Goal: Task Accomplishment & Management: Manage account settings

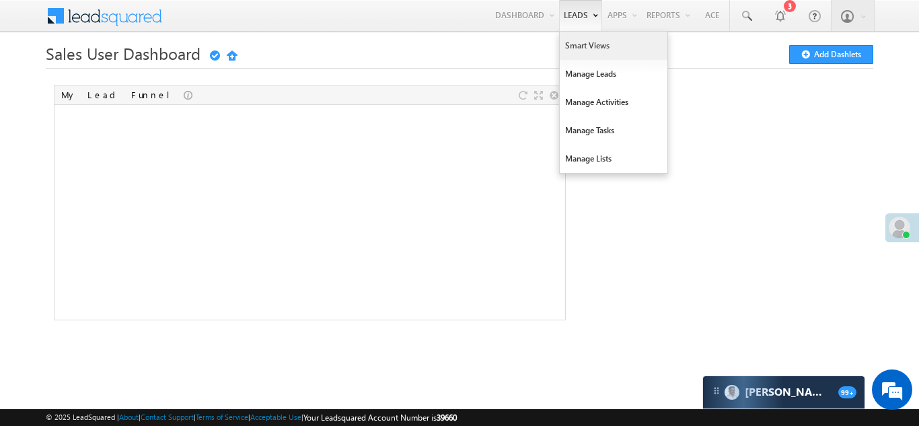
click at [570, 47] on link "Smart Views" at bounding box center [614, 46] width 108 height 28
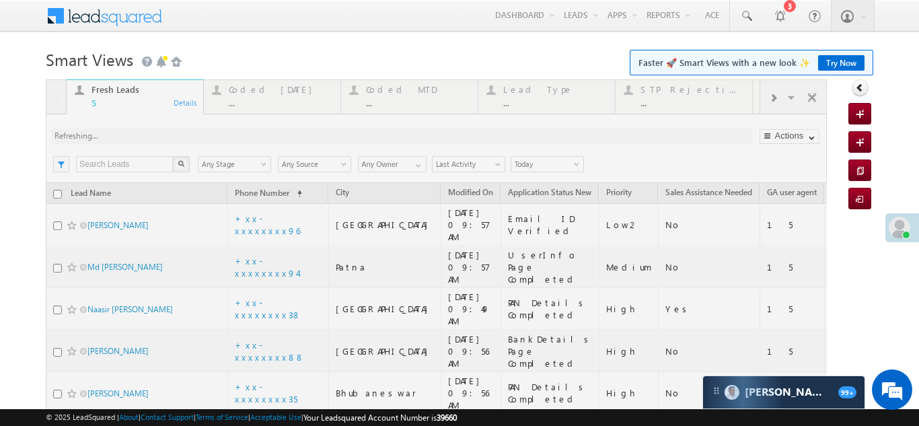
drag, startPoint x: 129, startPoint y: 281, endPoint x: 91, endPoint y: 281, distance: 37.7
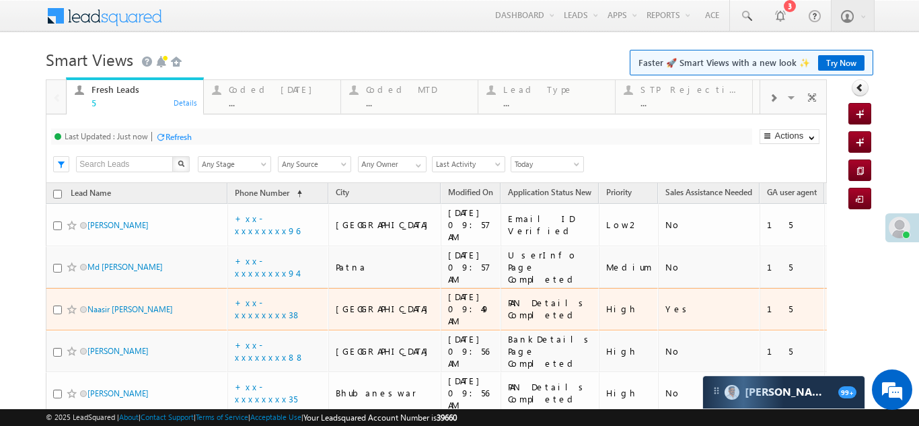
drag, startPoint x: 91, startPoint y: 281, endPoint x: 29, endPoint y: 231, distance: 79.4
click at [29, 231] on body "Menu Bikash Das bikas h.das @ange lbrok ing.c om" at bounding box center [459, 244] width 919 height 489
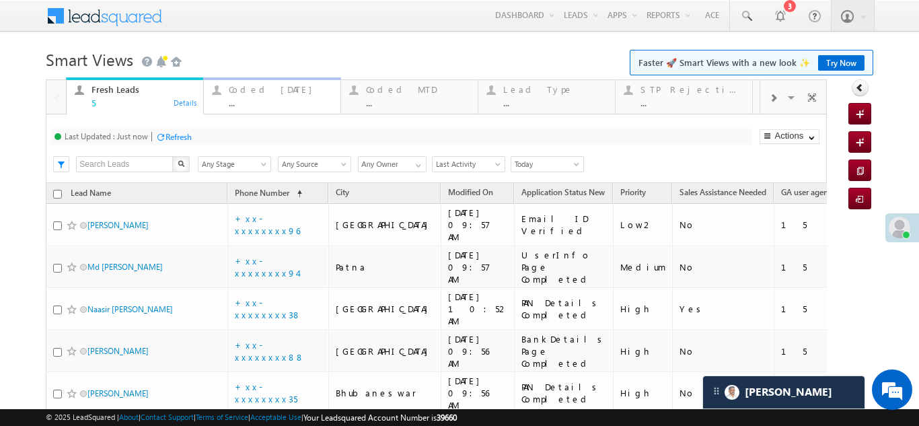
click at [273, 93] on div "Coded Today" at bounding box center [281, 89] width 104 height 11
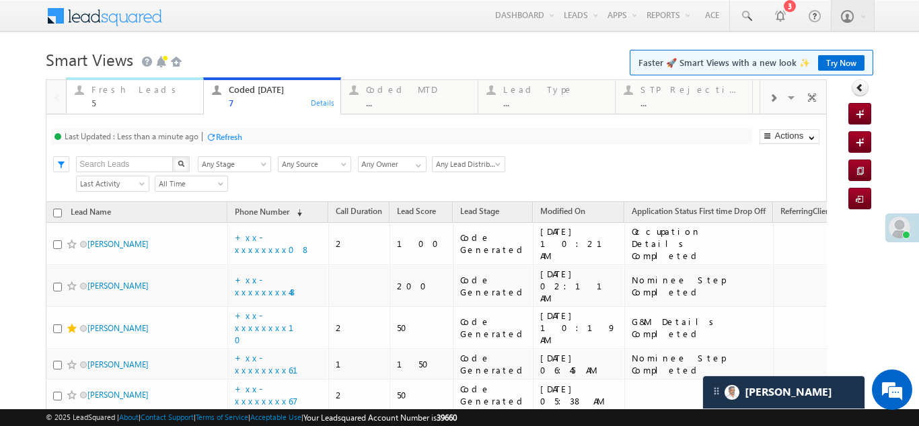
click at [128, 87] on div "Fresh Leads" at bounding box center [144, 89] width 104 height 11
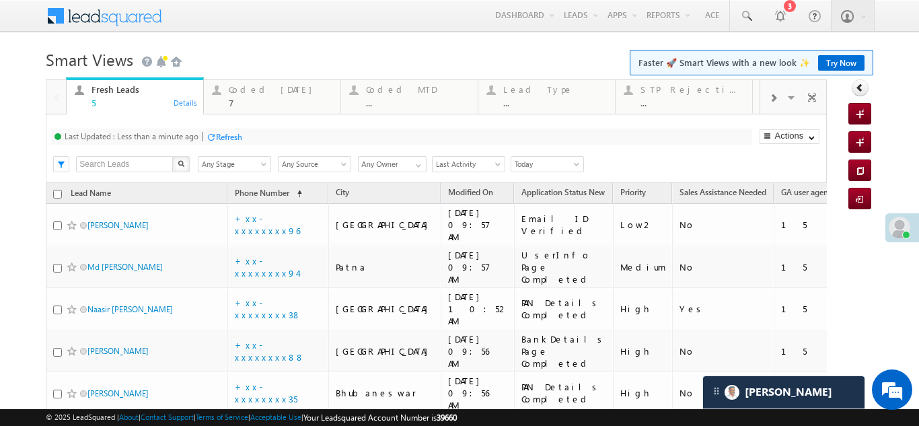
click at [221, 132] on div "Refresh" at bounding box center [229, 137] width 26 height 10
click at [262, 91] on div "Coded Today" at bounding box center [281, 89] width 104 height 11
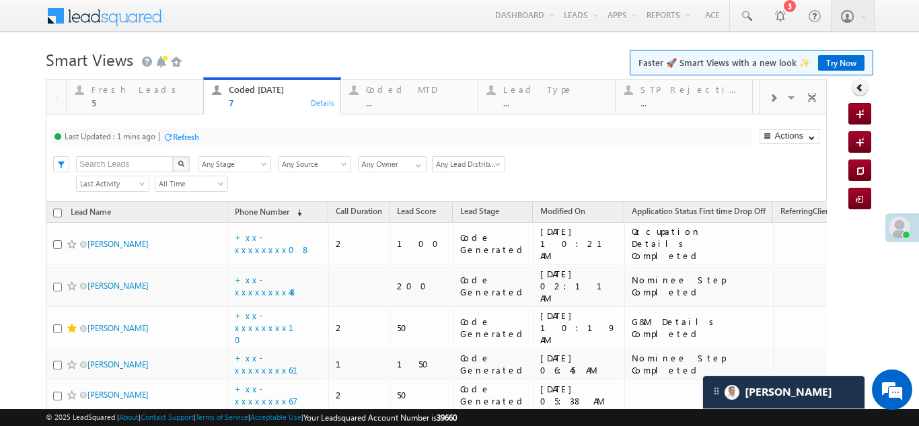
click at [194, 139] on div "Refresh" at bounding box center [186, 137] width 26 height 10
click at [96, 96] on div "Fresh Leads 5" at bounding box center [144, 94] width 104 height 26
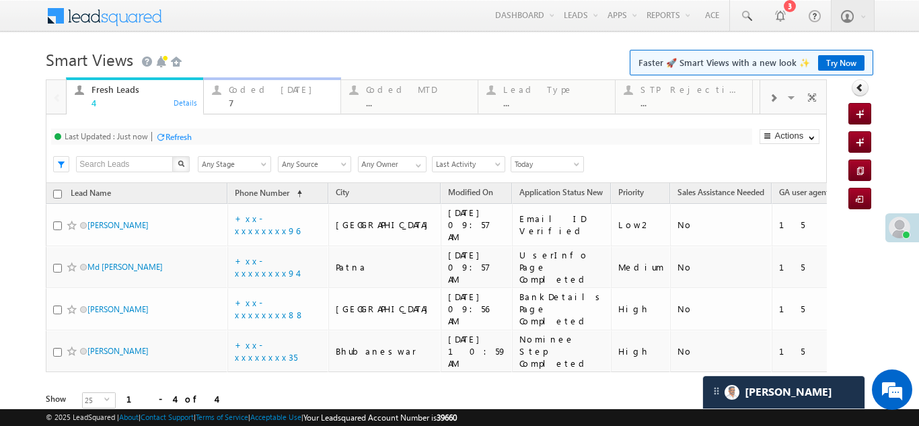
click at [253, 94] on div "Coded Today" at bounding box center [281, 89] width 104 height 11
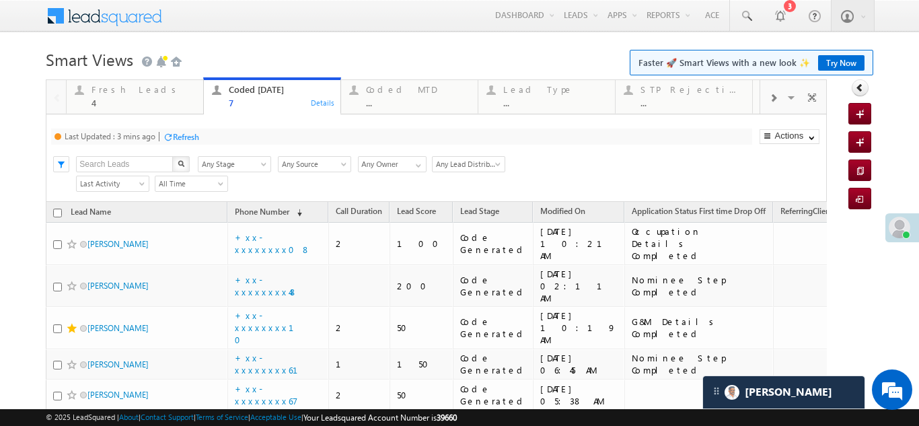
click at [185, 137] on div "Refresh" at bounding box center [186, 137] width 26 height 10
click at [225, 134] on div "Refresh" at bounding box center [229, 137] width 26 height 10
click at [117, 92] on div "Fresh Leads" at bounding box center [144, 89] width 104 height 11
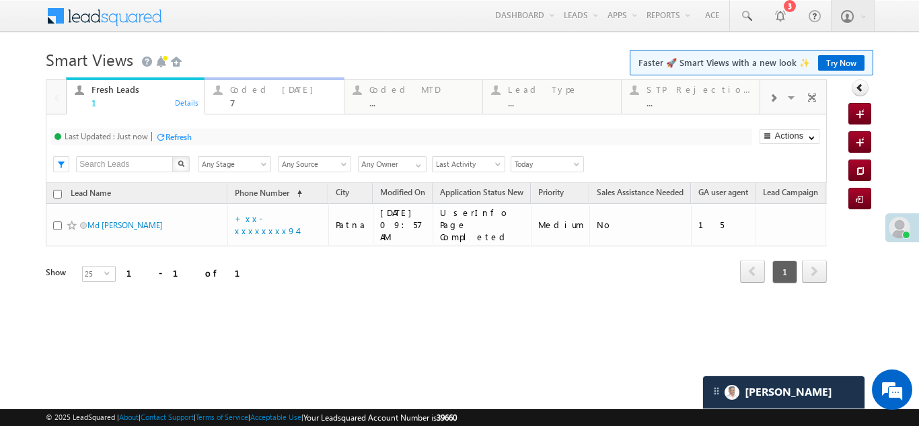
click at [250, 95] on div "Coded Today 7" at bounding box center [282, 94] width 105 height 26
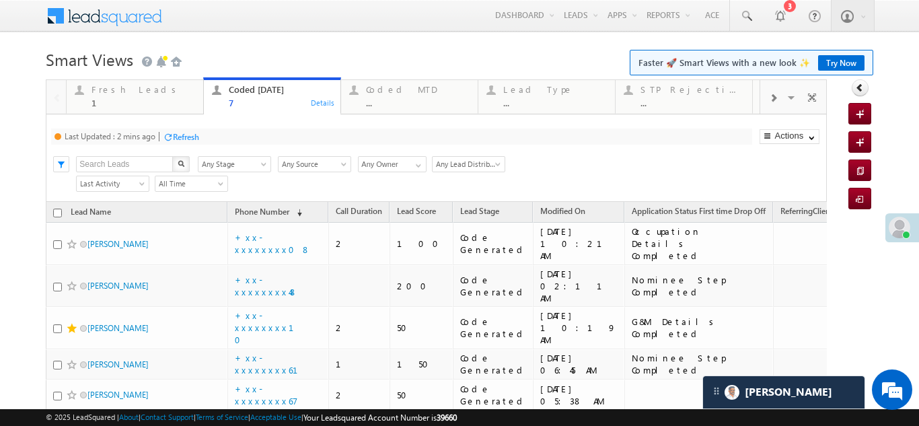
click at [191, 137] on div "Refresh" at bounding box center [186, 137] width 26 height 10
click at [116, 85] on div "Fresh Leads" at bounding box center [144, 89] width 104 height 11
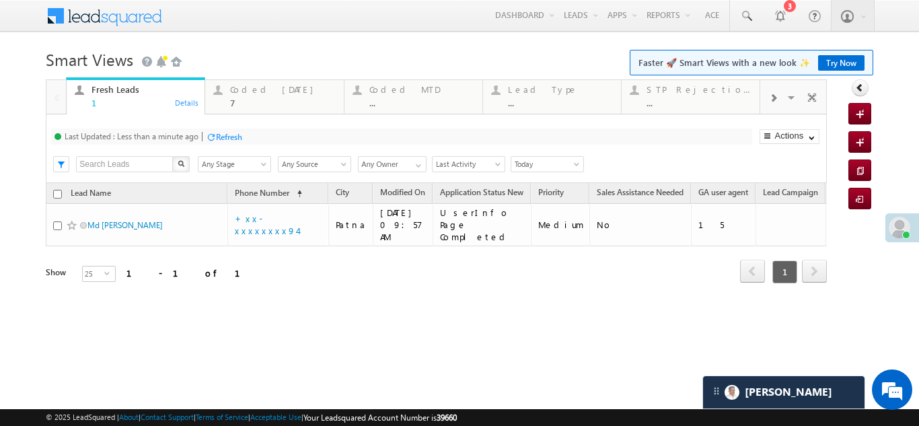
click at [223, 135] on div "Refresh" at bounding box center [229, 137] width 26 height 10
click at [186, 133] on div "Refresh" at bounding box center [179, 137] width 26 height 10
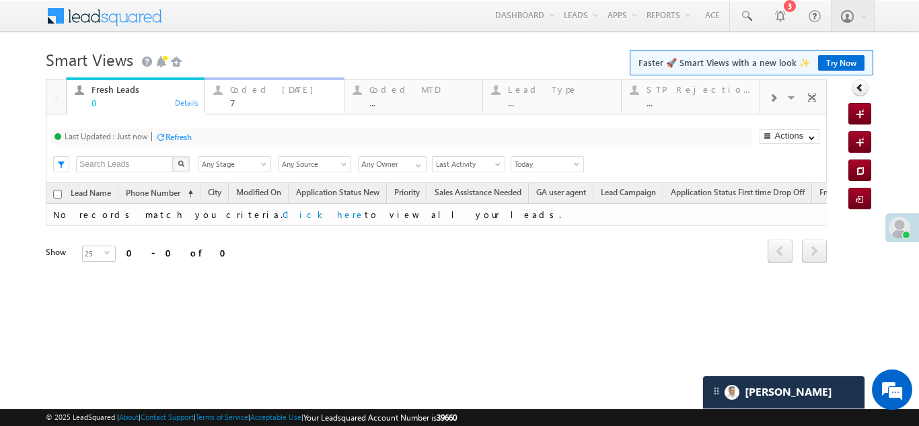
click at [269, 87] on div "Coded Today" at bounding box center [282, 89] width 105 height 11
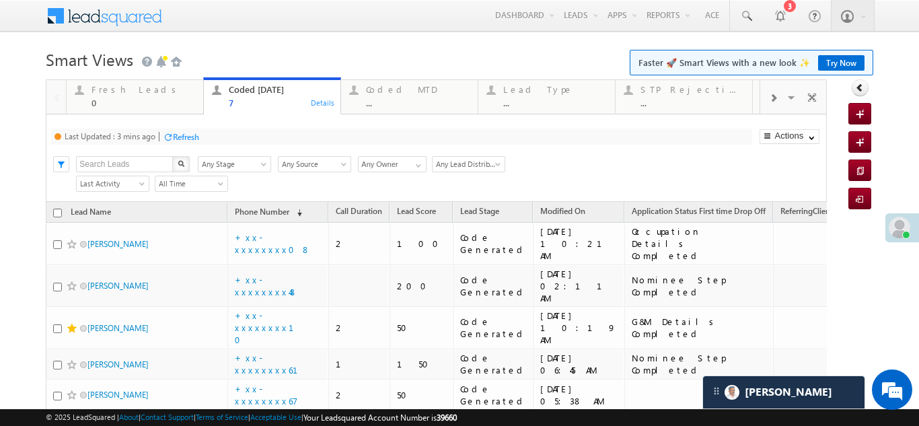
click at [199, 137] on div "Refresh" at bounding box center [186, 137] width 26 height 10
click at [123, 94] on div "Fresh Leads" at bounding box center [144, 89] width 104 height 11
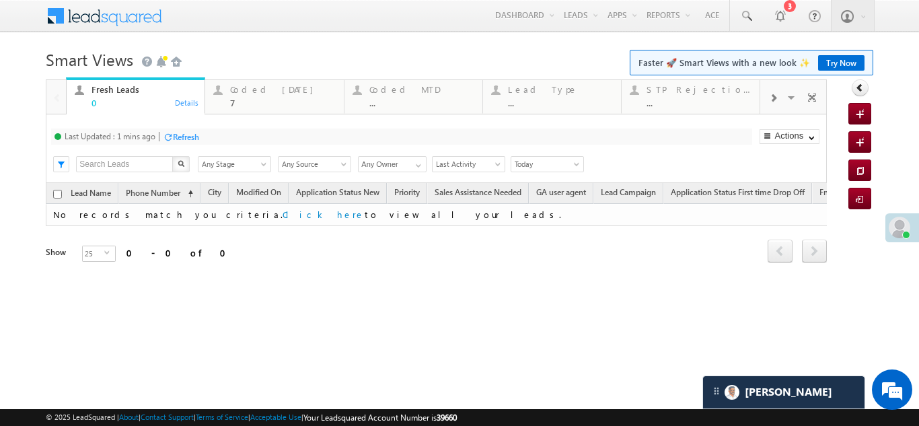
click at [191, 139] on div "Refresh" at bounding box center [186, 137] width 26 height 10
click at [250, 87] on div "Coded Today" at bounding box center [282, 89] width 105 height 11
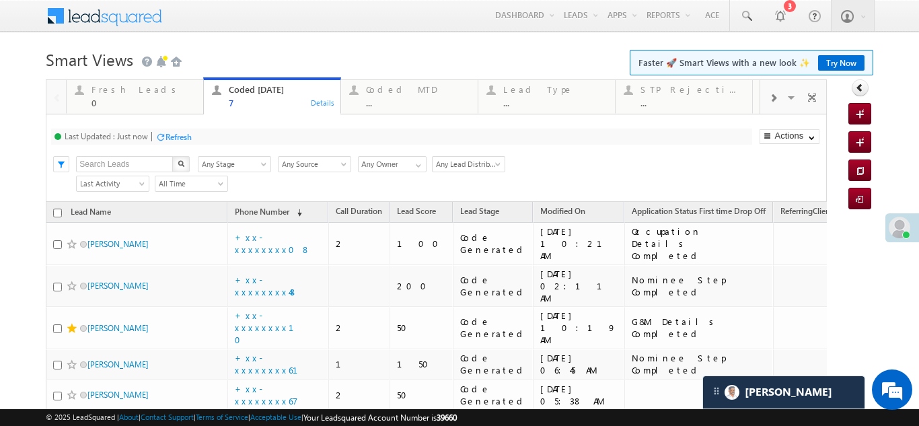
click at [181, 137] on div "Refresh" at bounding box center [179, 137] width 26 height 10
click at [232, 138] on div "Refresh" at bounding box center [229, 137] width 26 height 10
click at [181, 134] on div "Refresh" at bounding box center [179, 137] width 26 height 10
click at [128, 93] on div "Fresh Leads" at bounding box center [144, 89] width 104 height 11
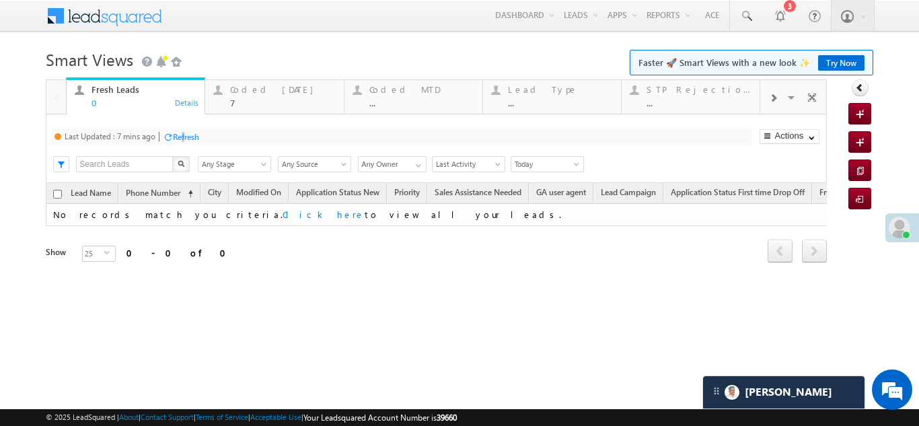
click at [186, 133] on div "Refresh" at bounding box center [186, 137] width 26 height 10
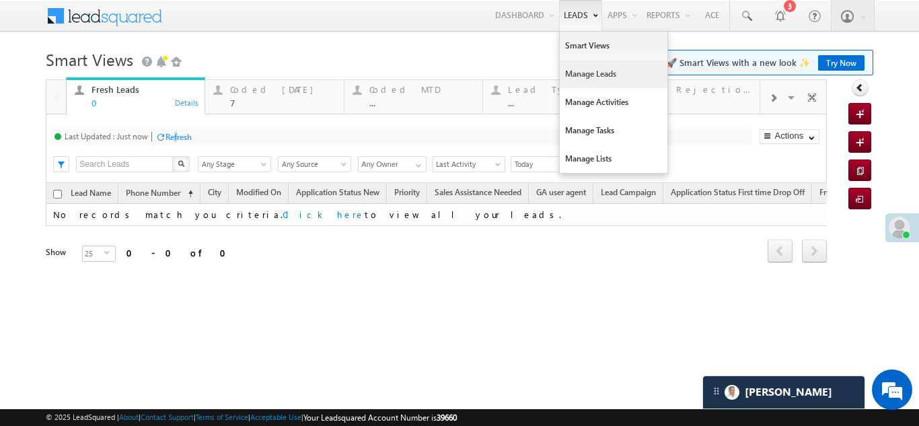
click at [596, 75] on link "Manage Leads" at bounding box center [614, 74] width 108 height 28
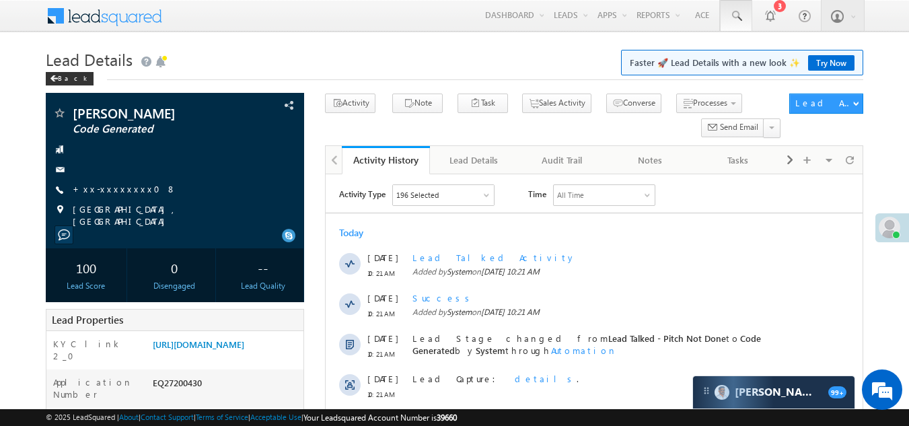
click at [729, 13] on link at bounding box center [736, 15] width 32 height 31
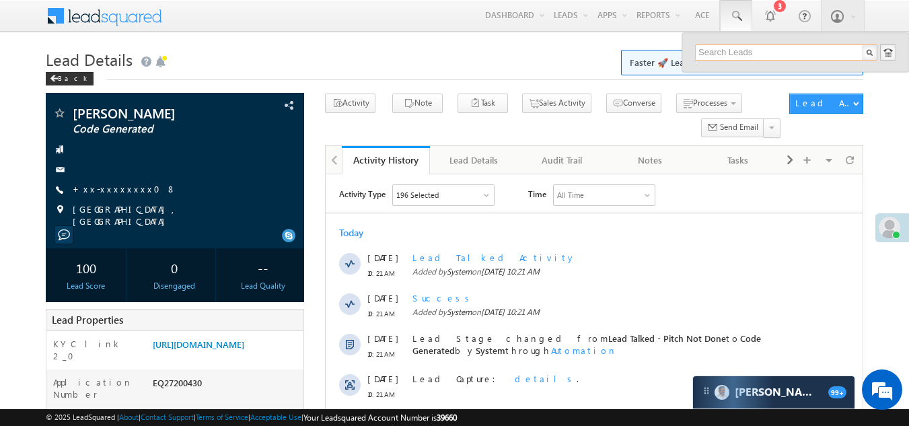
paste input "EQ27208618"
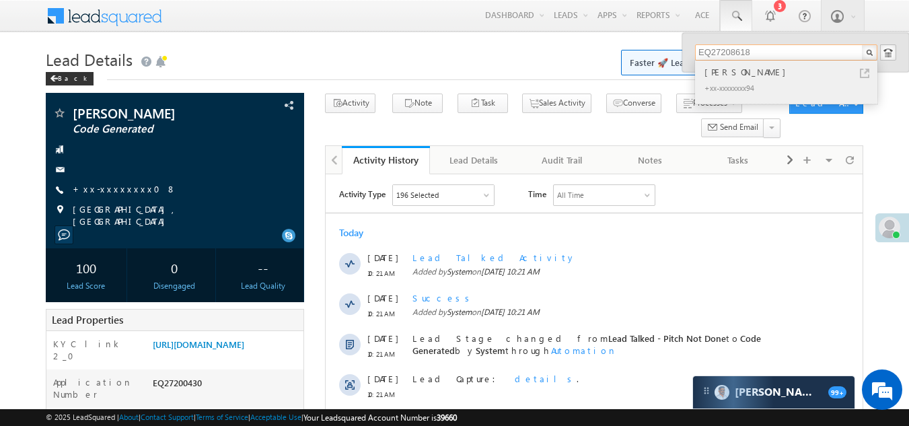
type input "EQ27208618"
click at [724, 74] on div "tajemuddin Sk" at bounding box center [792, 72] width 180 height 15
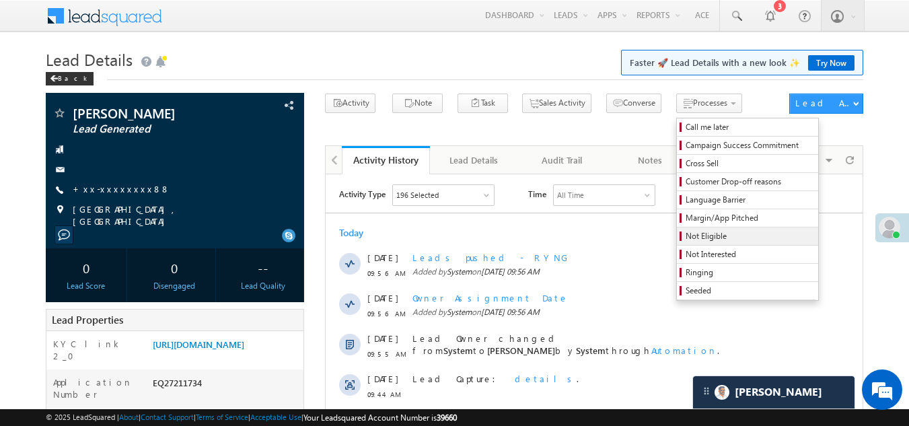
click at [686, 236] on span "Not Eligible" at bounding box center [750, 236] width 128 height 12
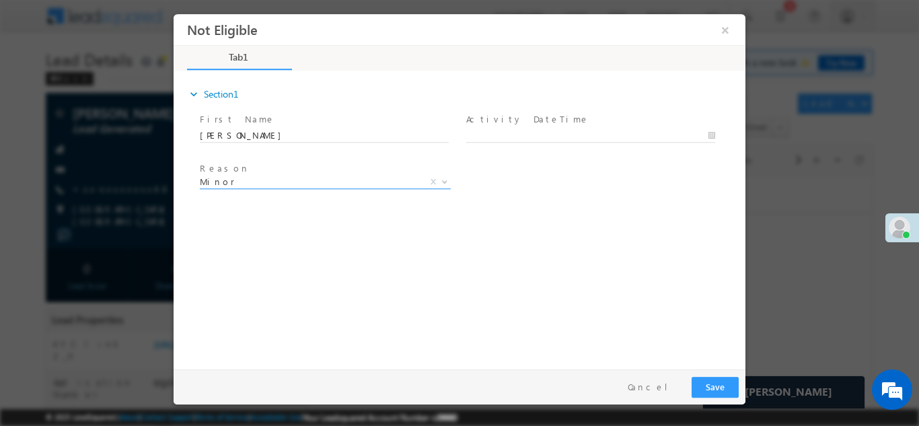
click at [255, 177] on span "Minor" at bounding box center [309, 181] width 219 height 12
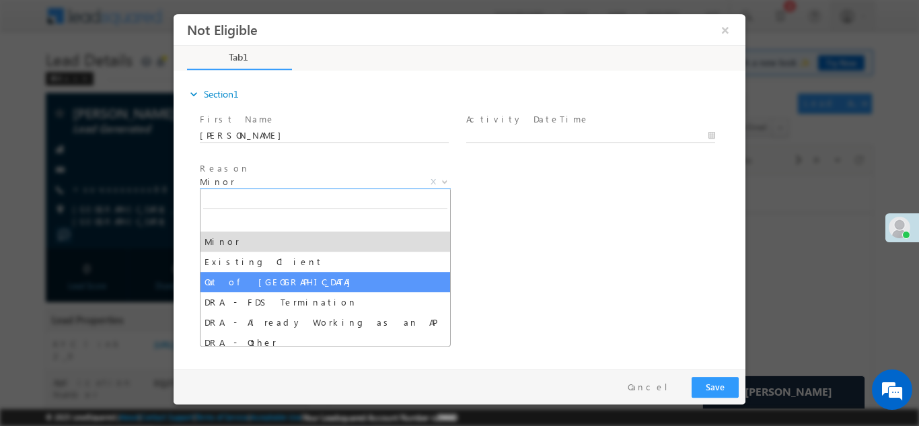
select select "Out of India"
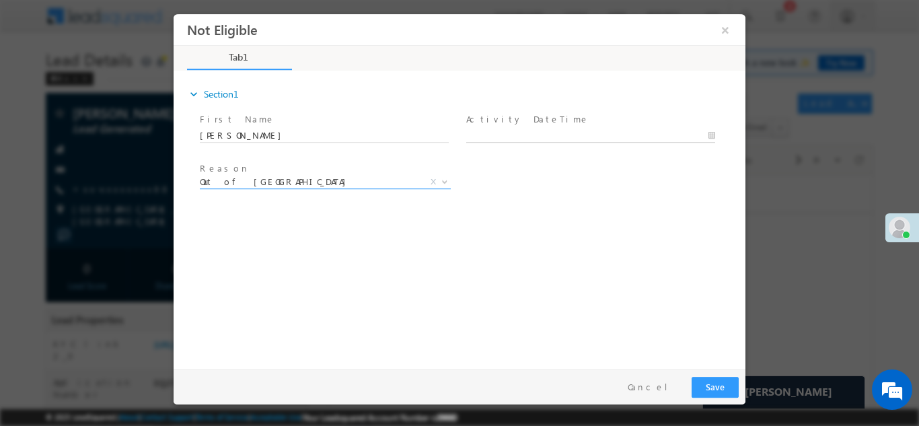
type input "08/15/25 11:00 AM"
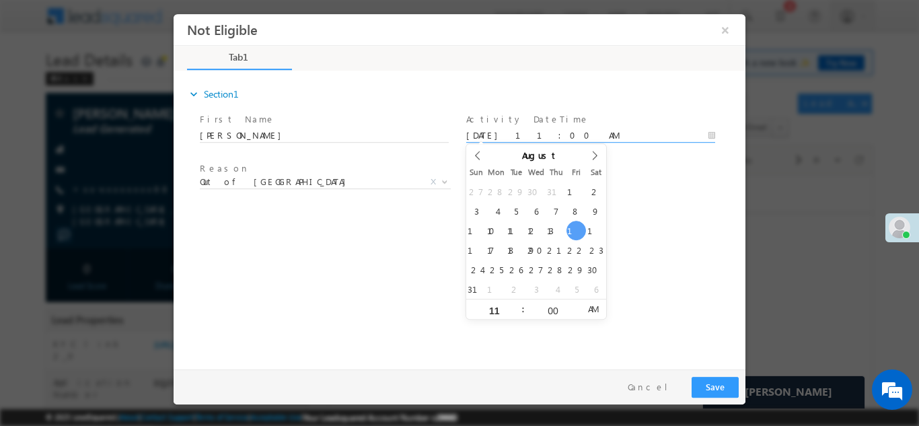
click at [568, 133] on input "08/15/25 11:00 AM" at bounding box center [590, 135] width 249 height 13
click at [717, 387] on button "Save" at bounding box center [715, 386] width 47 height 21
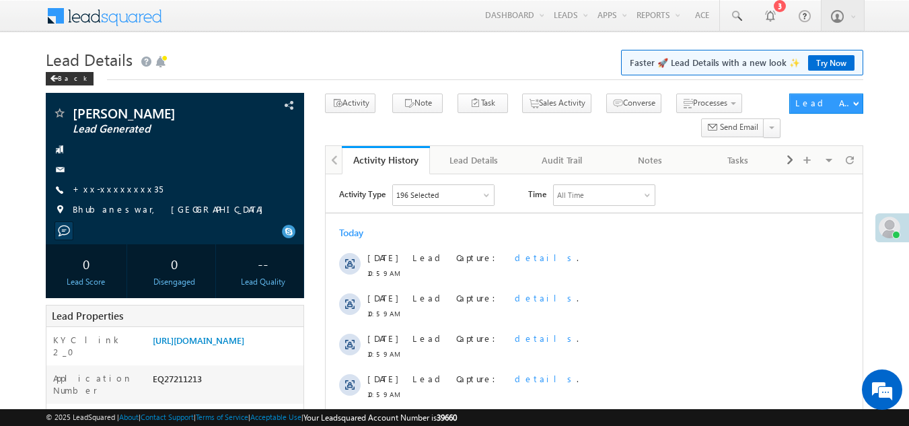
scroll to position [269, 0]
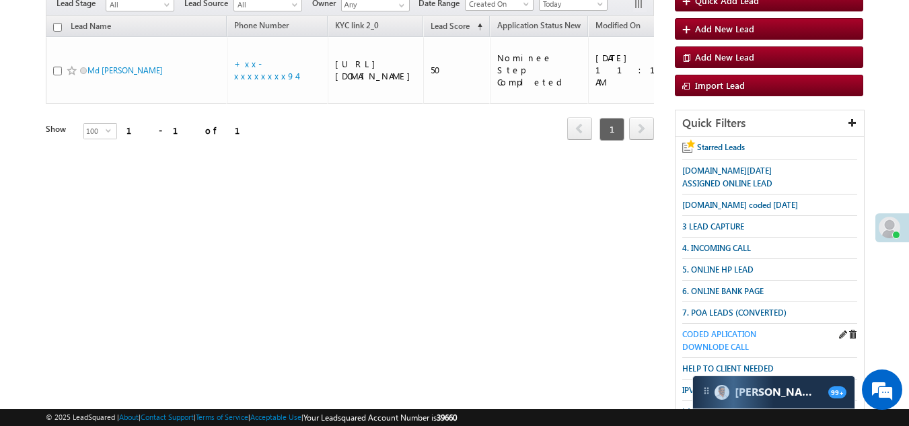
scroll to position [135, 0]
click at [715, 221] on span "3 LEAD CAPTURE" at bounding box center [713, 226] width 62 height 10
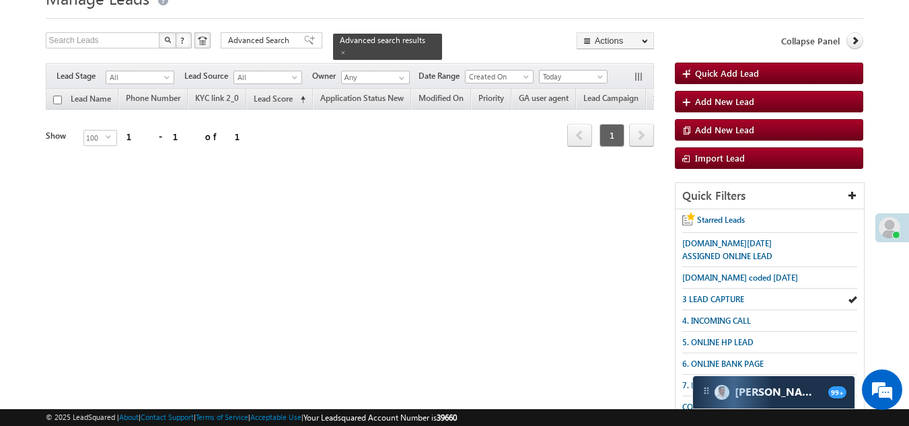
scroll to position [0, 0]
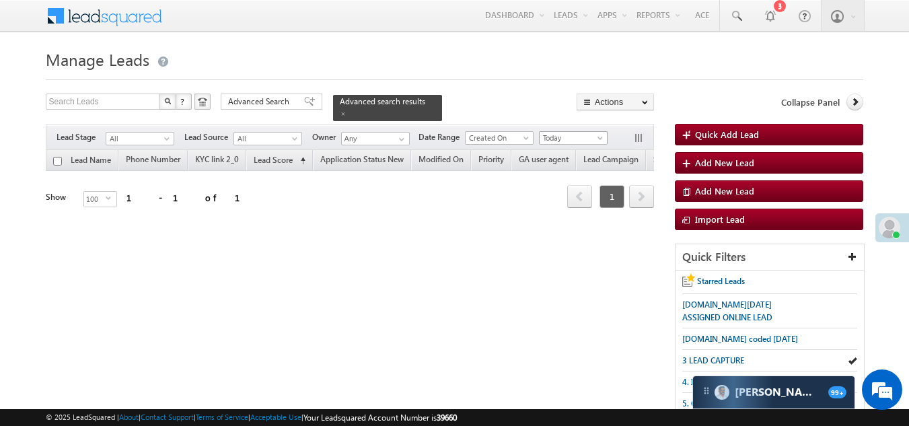
click at [561, 132] on span "Today" at bounding box center [572, 138] width 64 height 12
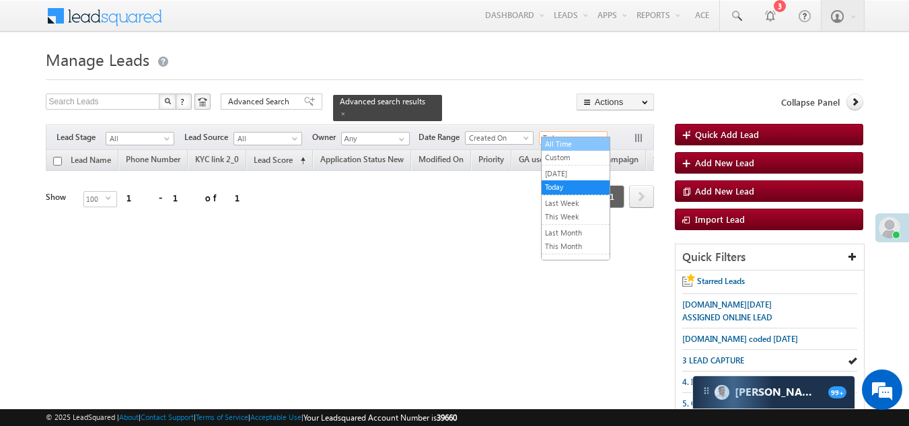
click at [566, 139] on link "All Time" at bounding box center [576, 144] width 68 height 12
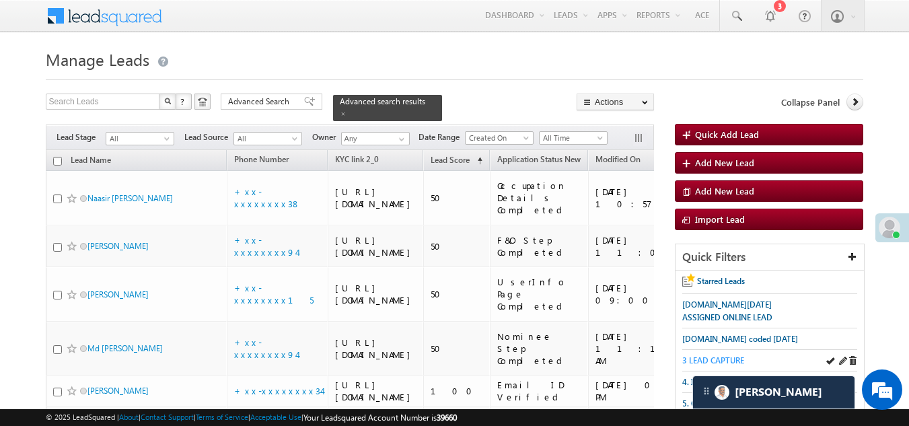
click at [709, 361] on span "3 LEAD CAPTURE" at bounding box center [713, 360] width 62 height 10
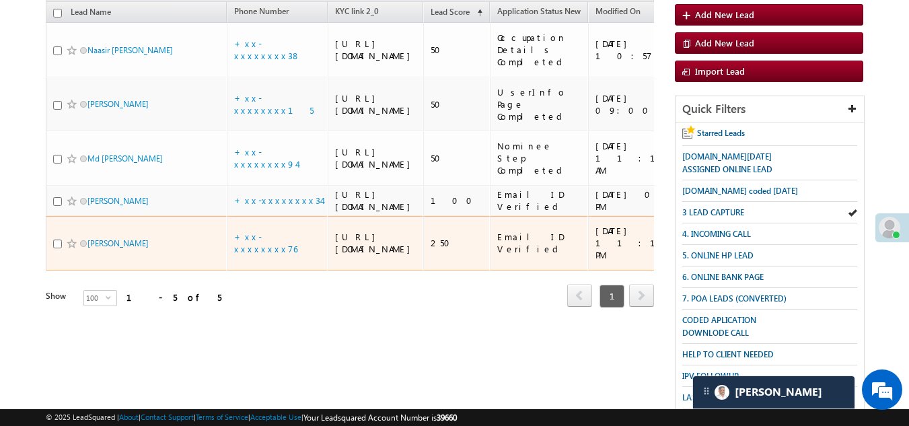
scroll to position [135, 0]
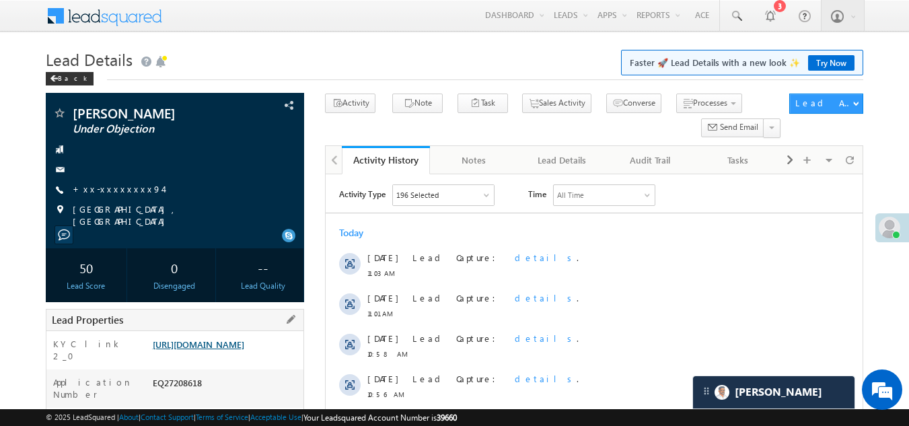
click at [219, 347] on link "[URL][DOMAIN_NAME]" at bounding box center [199, 343] width 92 height 11
click at [110, 188] on link "+xx-xxxxxxxx94" at bounding box center [118, 188] width 90 height 11
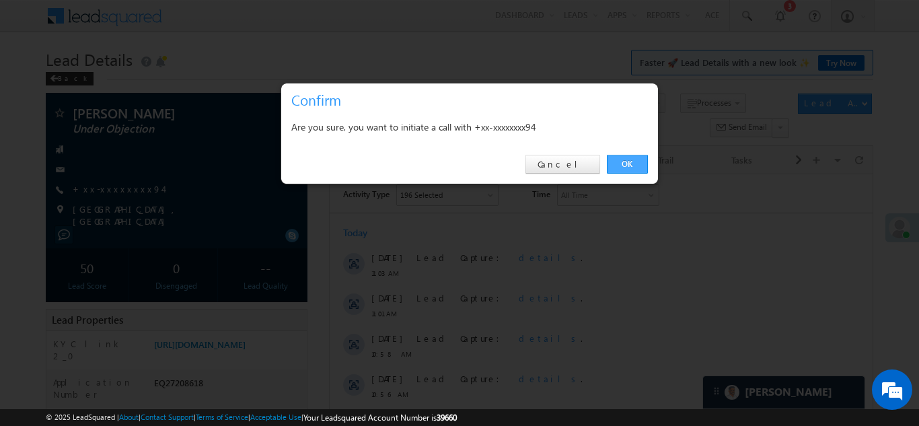
click at [632, 163] on link "OK" at bounding box center [627, 164] width 41 height 19
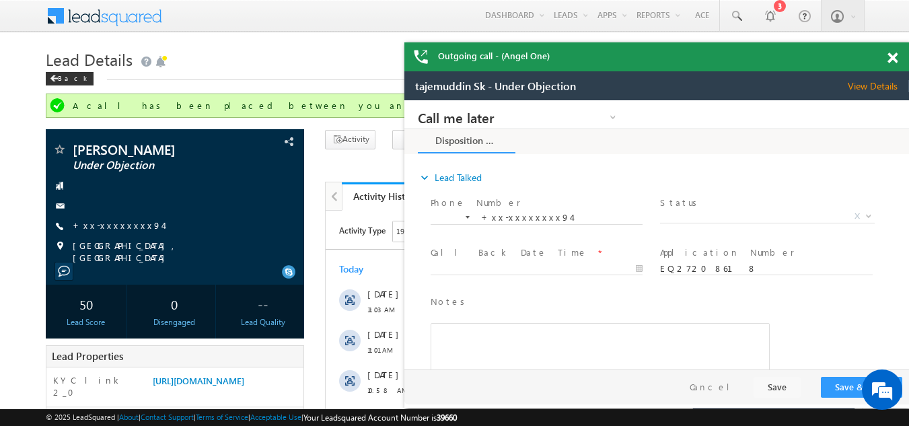
click at [894, 58] on span at bounding box center [893, 57] width 10 height 11
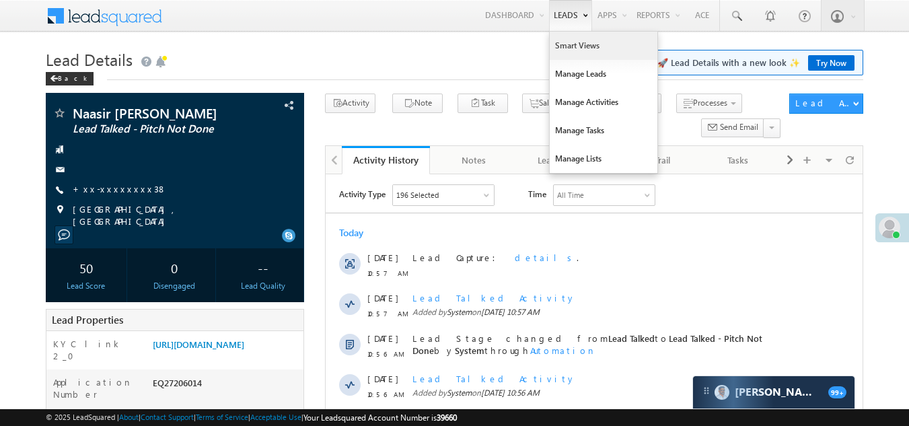
click at [567, 40] on link "Smart Views" at bounding box center [604, 46] width 108 height 28
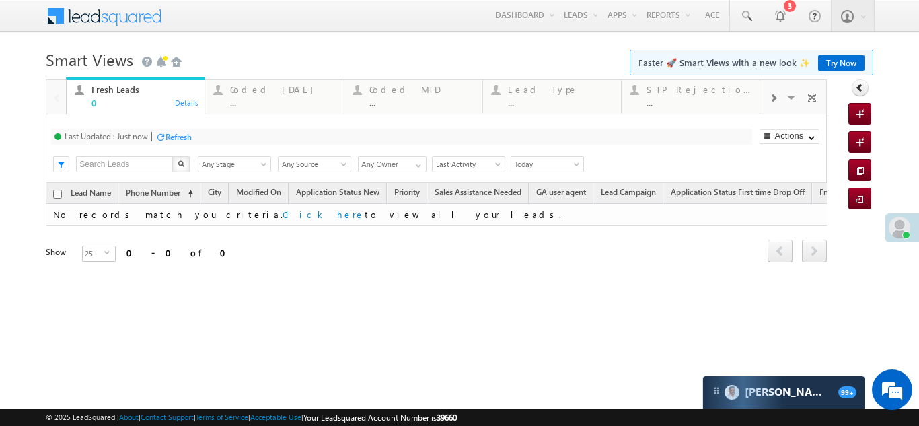
click at [245, 92] on div "Coded Today" at bounding box center [282, 89] width 105 height 11
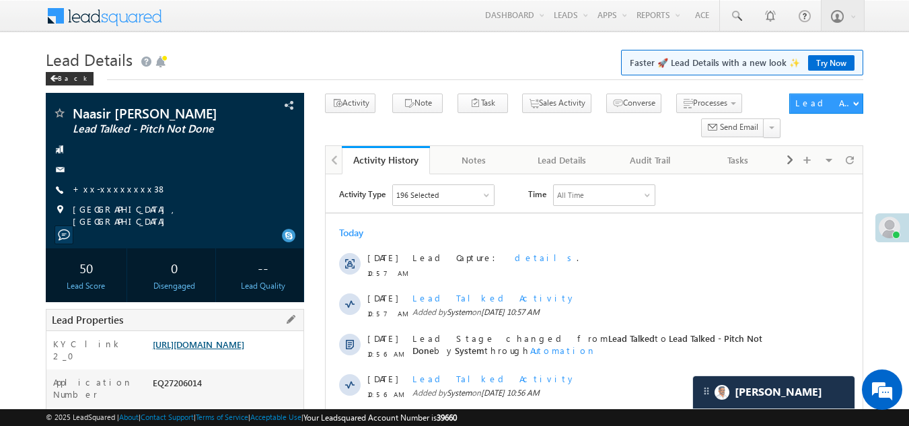
click at [232, 350] on link "https://angelbroking1-pk3em7sa.customui-test.leadsquared.com?leadId=f41894bd-a1…" at bounding box center [199, 343] width 92 height 11
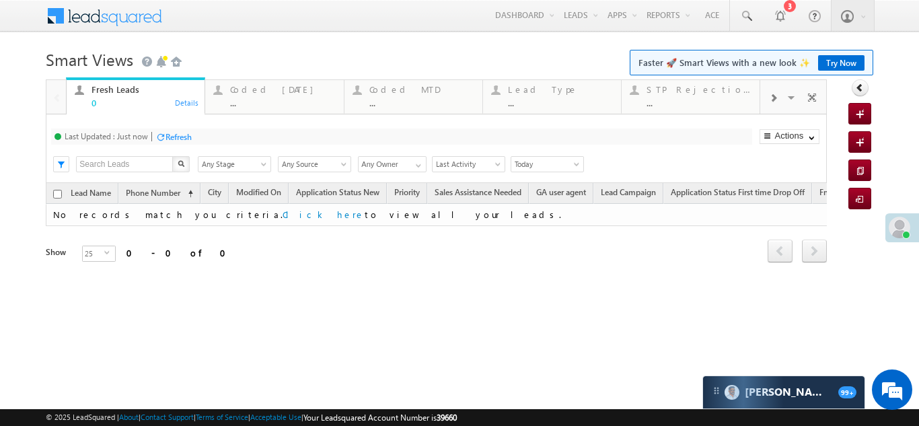
click at [170, 139] on div "Refresh" at bounding box center [179, 137] width 26 height 10
click at [260, 97] on div "Coded Today ..." at bounding box center [282, 94] width 105 height 26
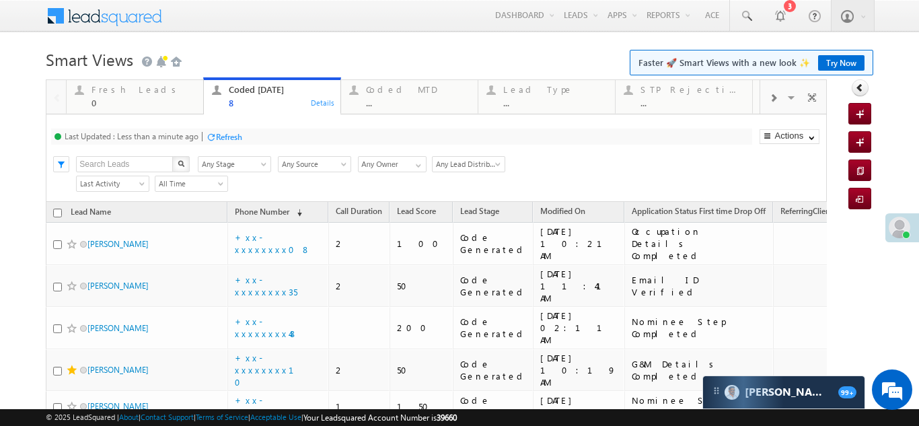
click at [240, 138] on div "Refresh" at bounding box center [229, 137] width 26 height 10
click at [234, 140] on div "Refresh" at bounding box center [229, 137] width 26 height 10
click at [118, 96] on div "Fresh Leads 0" at bounding box center [144, 94] width 104 height 26
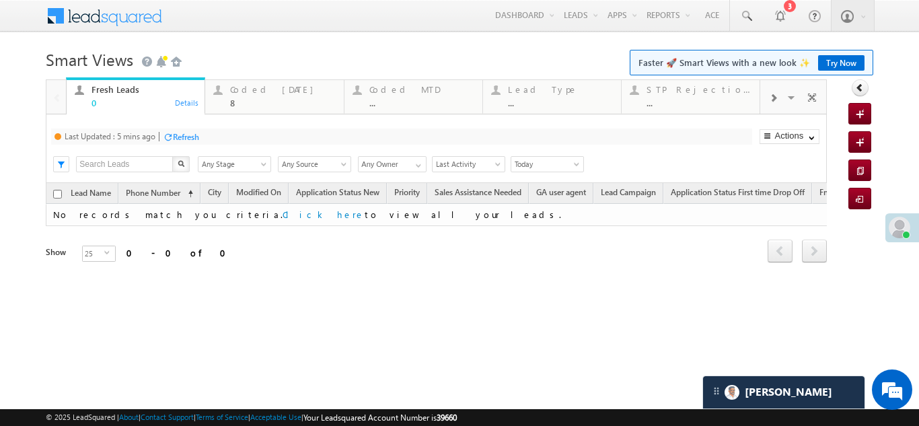
click at [185, 133] on div "Refresh" at bounding box center [186, 137] width 26 height 10
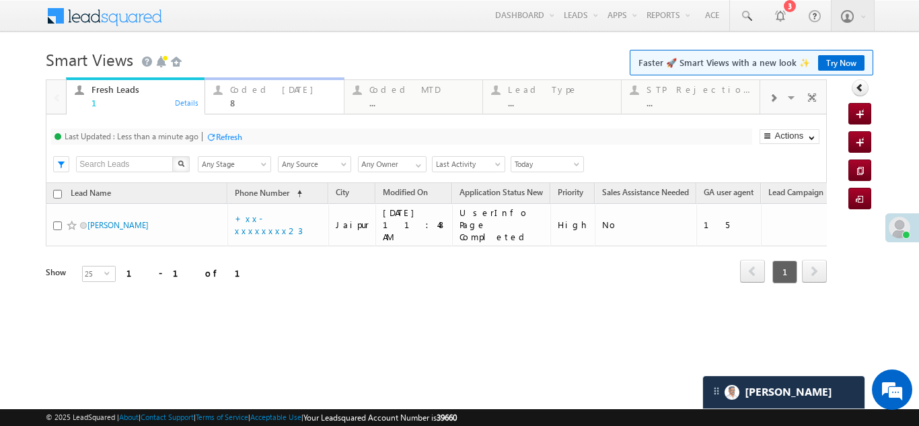
click at [261, 89] on div "Coded Today" at bounding box center [282, 89] width 105 height 11
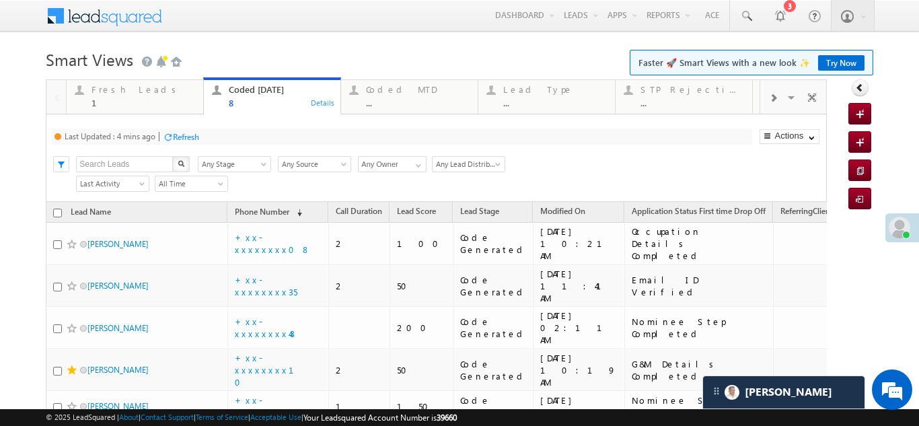
click at [192, 140] on div "Refresh" at bounding box center [186, 137] width 26 height 10
click at [123, 96] on div "Fresh Leads 1" at bounding box center [144, 94] width 104 height 26
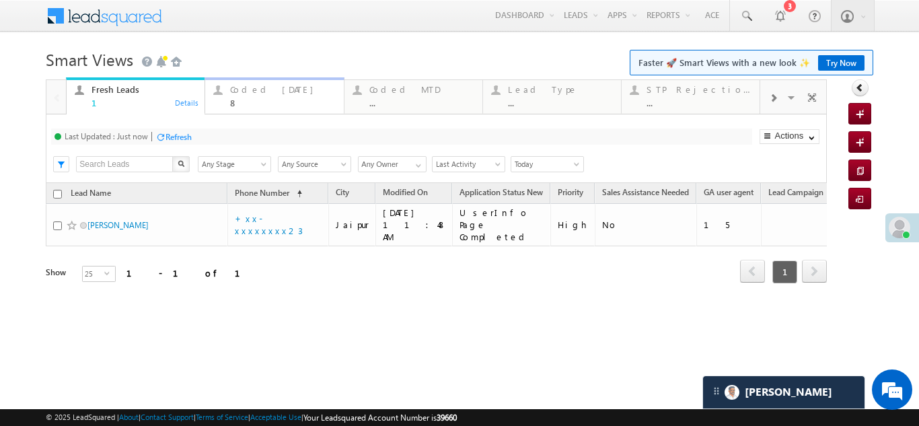
click at [259, 95] on div "Coded Today 8" at bounding box center [282, 94] width 105 height 26
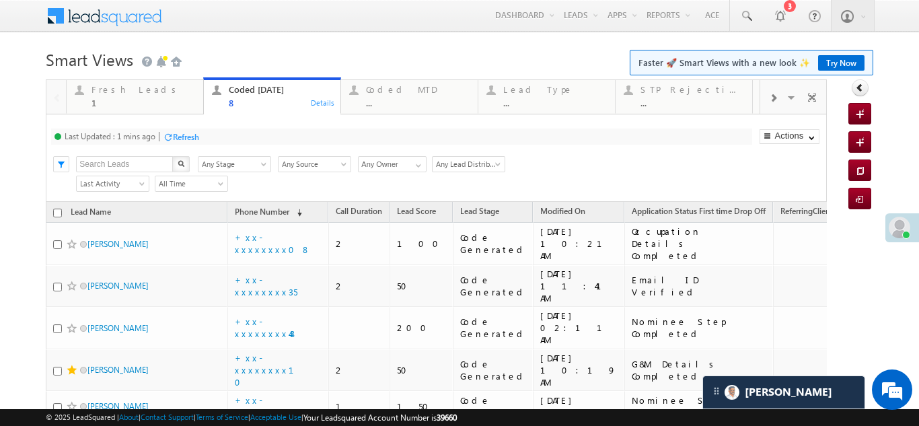
click at [195, 138] on div "Refresh" at bounding box center [186, 137] width 26 height 10
click at [233, 135] on div "Refresh" at bounding box center [229, 137] width 26 height 10
click at [185, 139] on div "Refresh" at bounding box center [179, 137] width 26 height 10
click at [175, 133] on div "Refresh" at bounding box center [179, 137] width 26 height 10
click at [190, 133] on div "Refresh" at bounding box center [179, 137] width 26 height 10
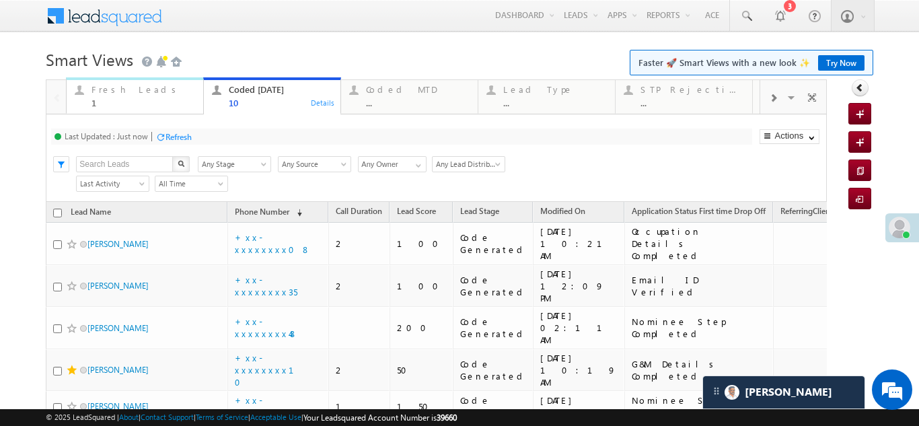
click at [96, 83] on div "Fresh Leads 1" at bounding box center [144, 94] width 104 height 26
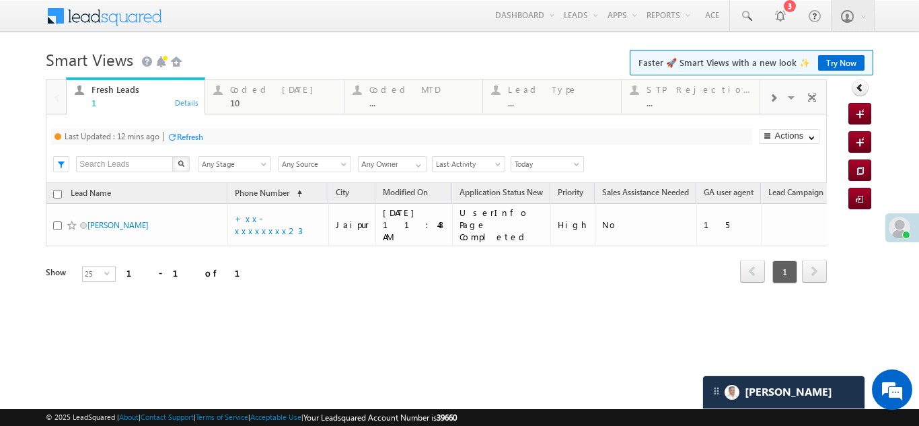
click at [191, 139] on div "Refresh" at bounding box center [190, 137] width 26 height 10
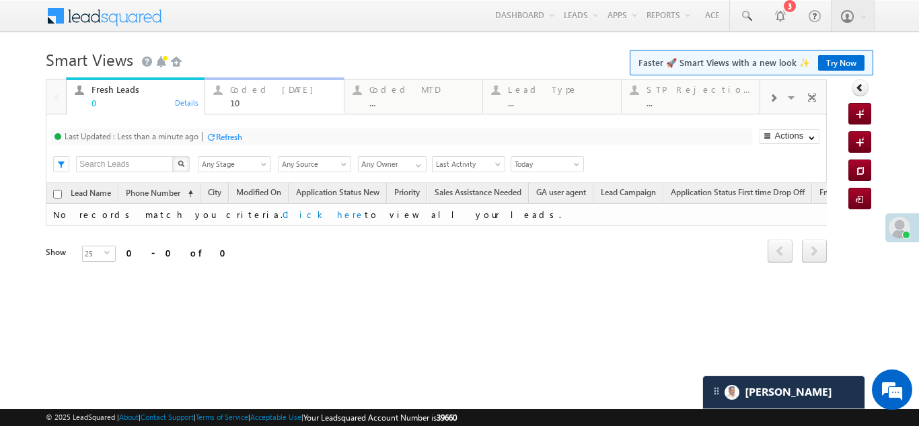
click at [250, 89] on div "Coded Today" at bounding box center [282, 89] width 105 height 11
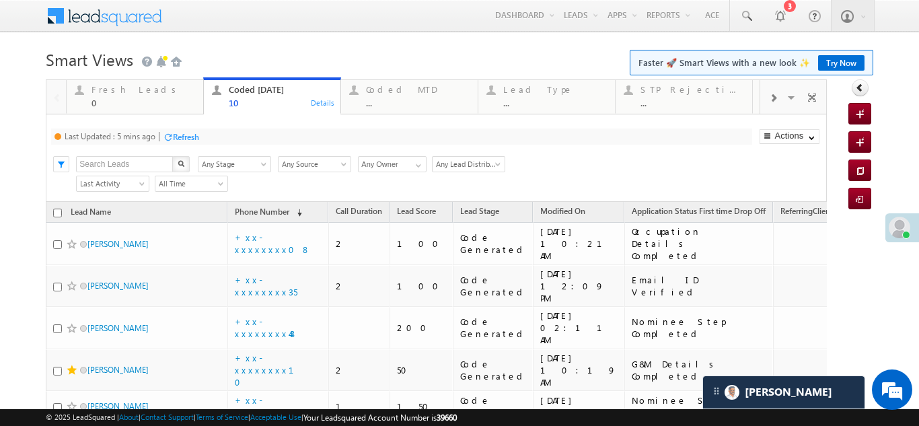
click at [190, 139] on div "Refresh" at bounding box center [186, 137] width 26 height 10
click at [126, 86] on div "Fresh Leads" at bounding box center [144, 89] width 104 height 11
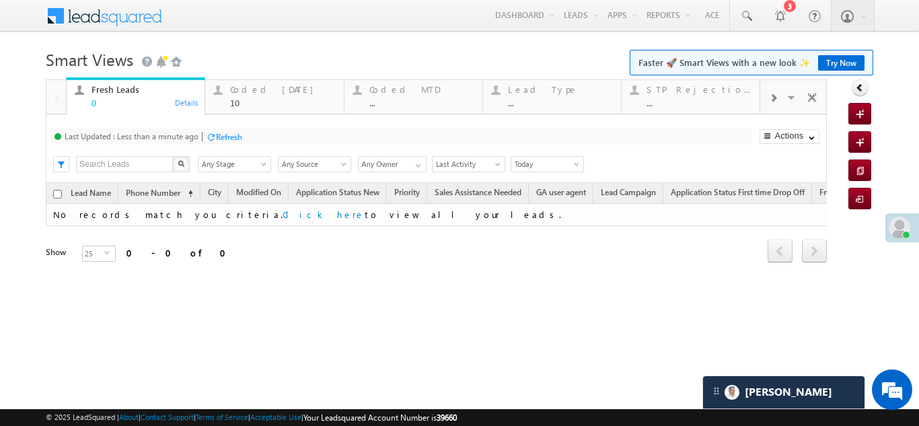
click at [242, 135] on div "Refresh" at bounding box center [229, 137] width 26 height 10
click at [264, 94] on div "Coded Today" at bounding box center [282, 89] width 105 height 11
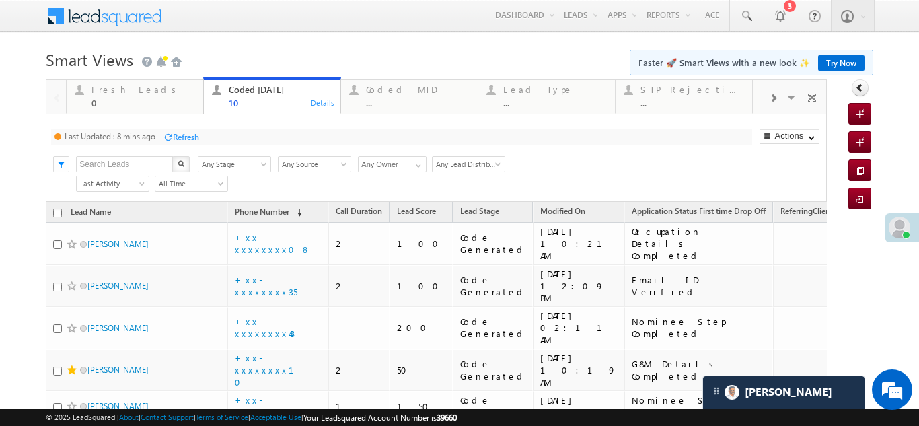
click at [183, 135] on div "Refresh" at bounding box center [186, 137] width 26 height 10
click at [182, 138] on div "Refresh" at bounding box center [179, 137] width 26 height 10
click at [186, 134] on div "Refresh" at bounding box center [179, 137] width 26 height 10
click at [182, 141] on div "Refresh" at bounding box center [179, 137] width 26 height 10
click at [174, 135] on div "Refresh" at bounding box center [179, 137] width 26 height 10
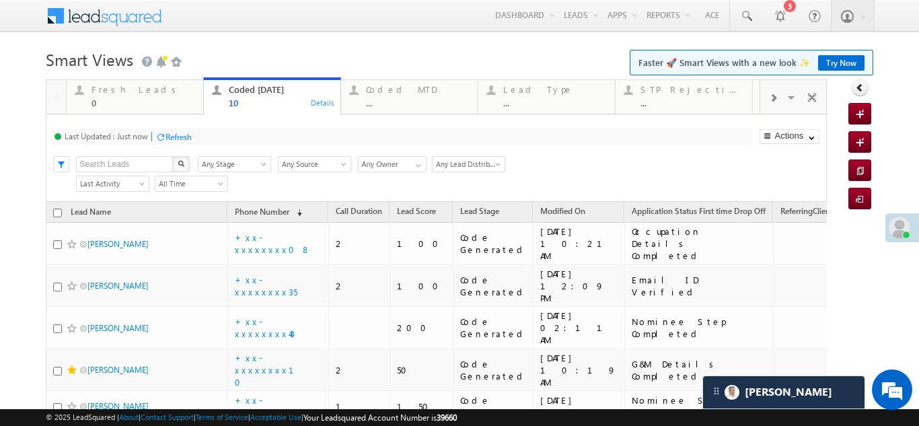
click at [184, 135] on div "Refresh" at bounding box center [179, 137] width 26 height 10
click at [104, 85] on div "Fresh Leads" at bounding box center [144, 89] width 104 height 11
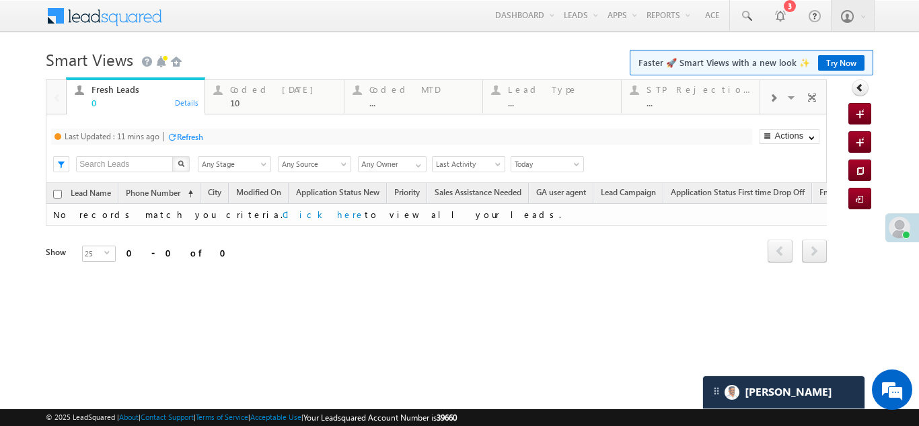
click at [196, 133] on div "Refresh" at bounding box center [190, 137] width 26 height 10
click at [248, 86] on div "Coded Today" at bounding box center [282, 89] width 105 height 11
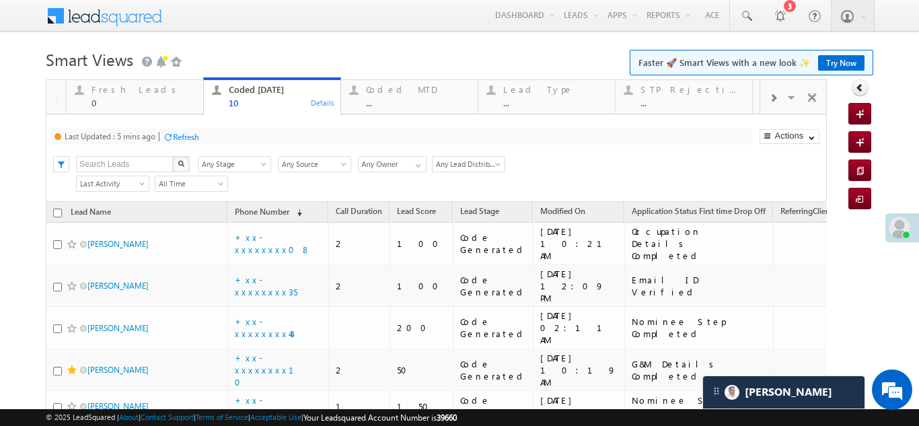
click at [196, 132] on div "Refresh" at bounding box center [186, 137] width 26 height 10
click at [129, 94] on div "Fresh Leads" at bounding box center [144, 89] width 104 height 11
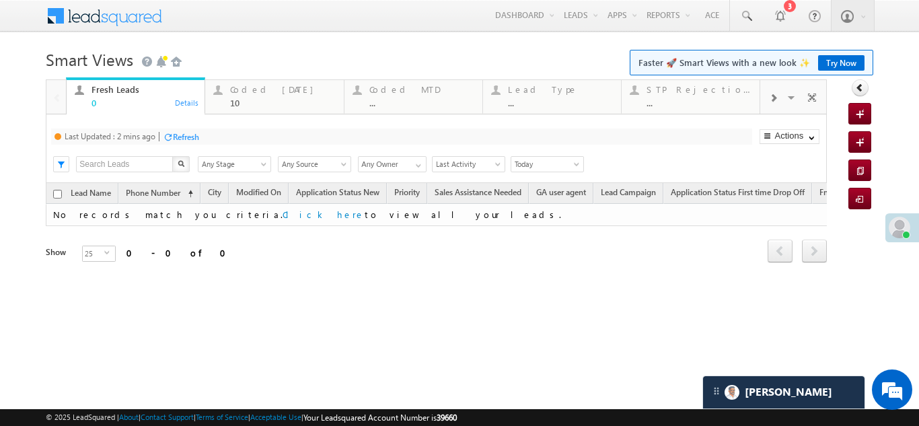
click at [195, 137] on div "Refresh" at bounding box center [186, 137] width 26 height 10
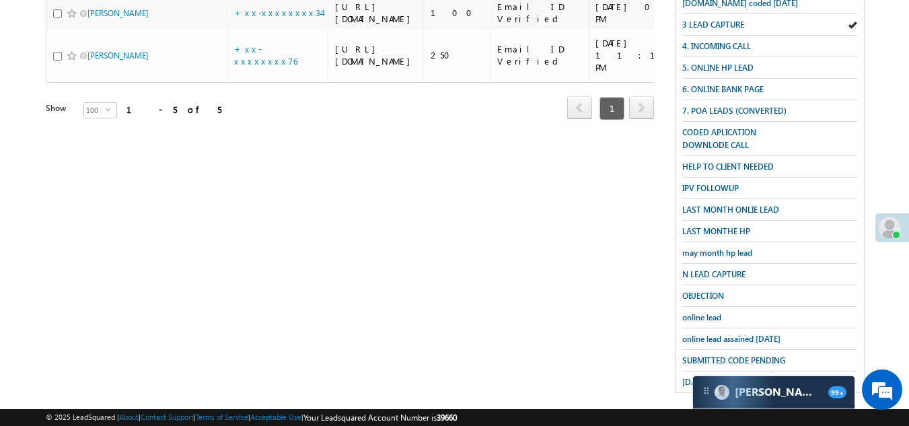
scroll to position [67, 0]
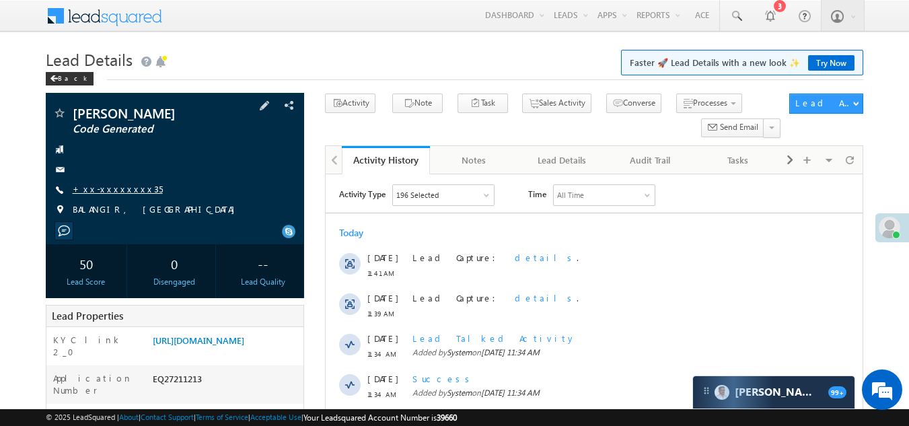
click at [89, 188] on link "+xx-xxxxxxxx35" at bounding box center [118, 188] width 90 height 11
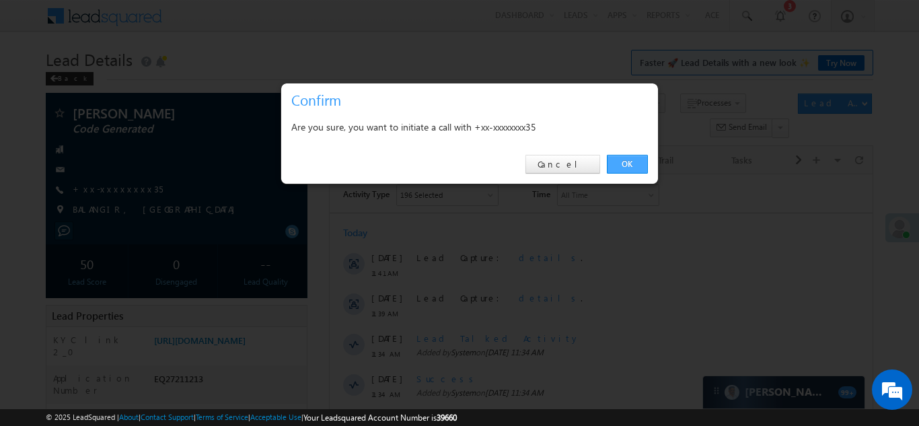
click at [637, 162] on link "OK" at bounding box center [627, 164] width 41 height 19
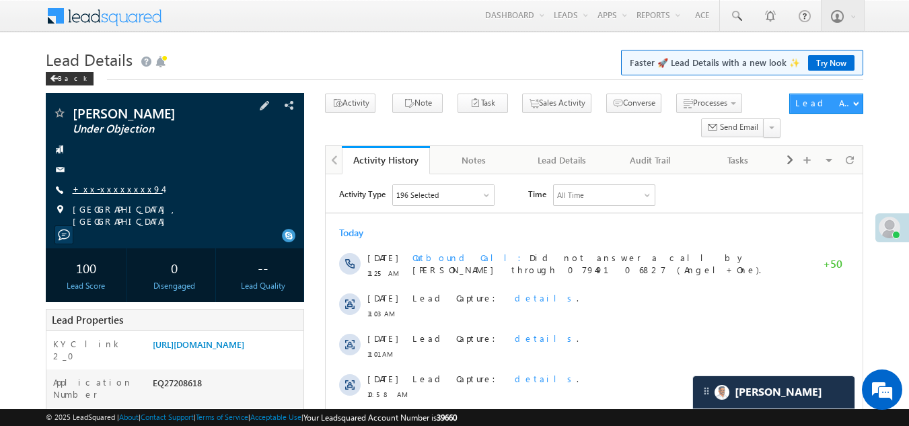
click at [107, 184] on link "+xx-xxxxxxxx94" at bounding box center [118, 188] width 90 height 11
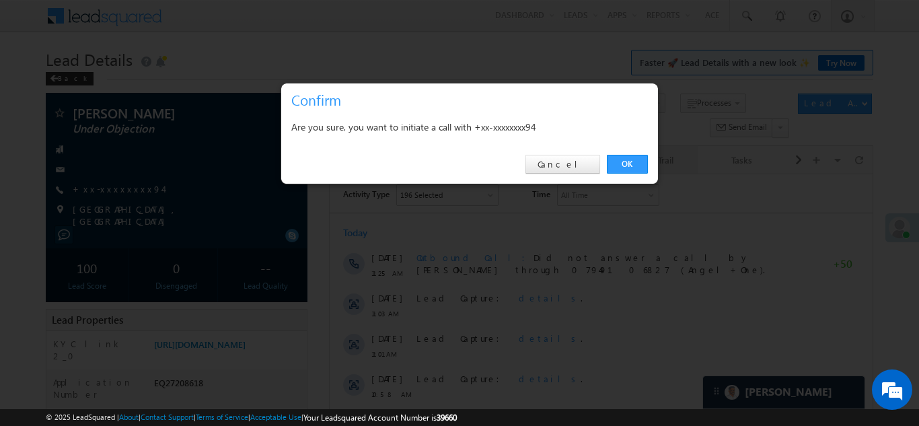
click at [623, 160] on link "OK" at bounding box center [627, 164] width 41 height 19
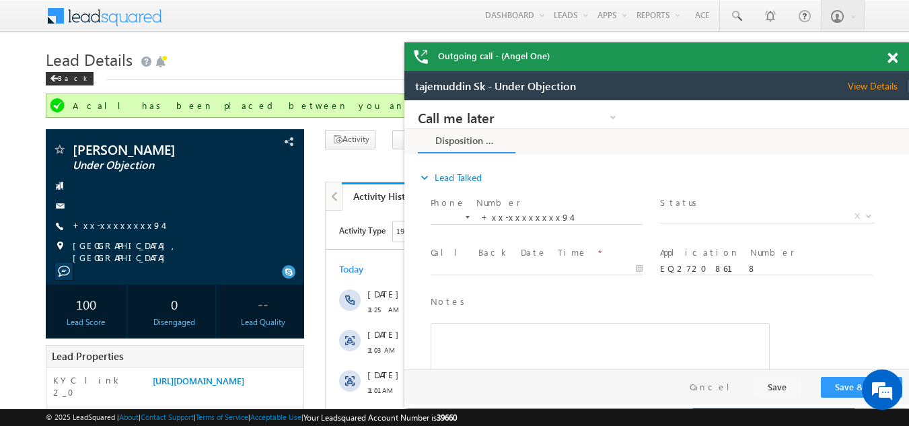
click at [894, 55] on span at bounding box center [893, 57] width 10 height 11
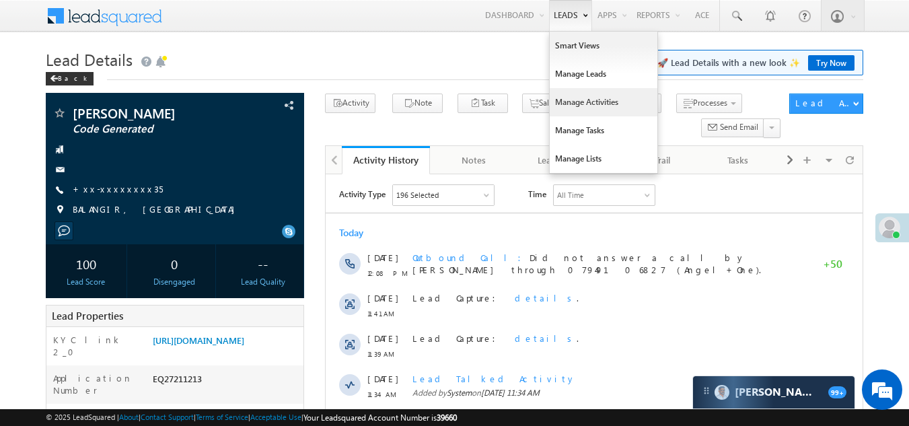
click at [573, 104] on link "Manage Activities" at bounding box center [604, 102] width 108 height 28
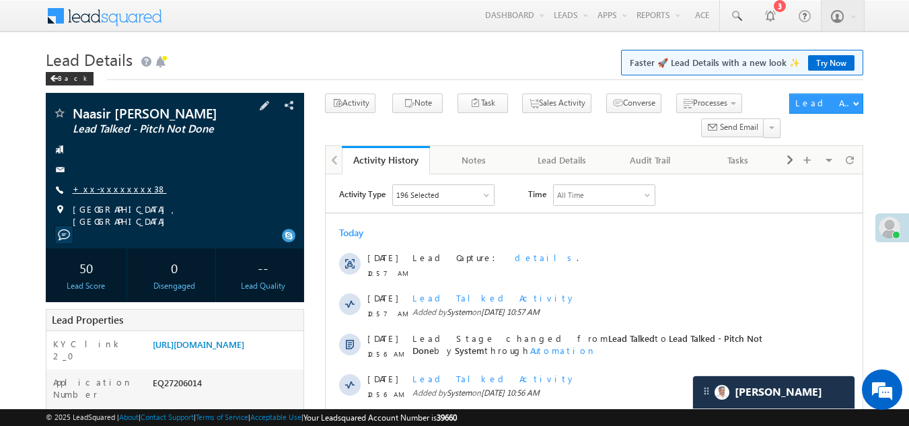
click at [112, 189] on link "+xx-xxxxxxxx38" at bounding box center [120, 188] width 94 height 11
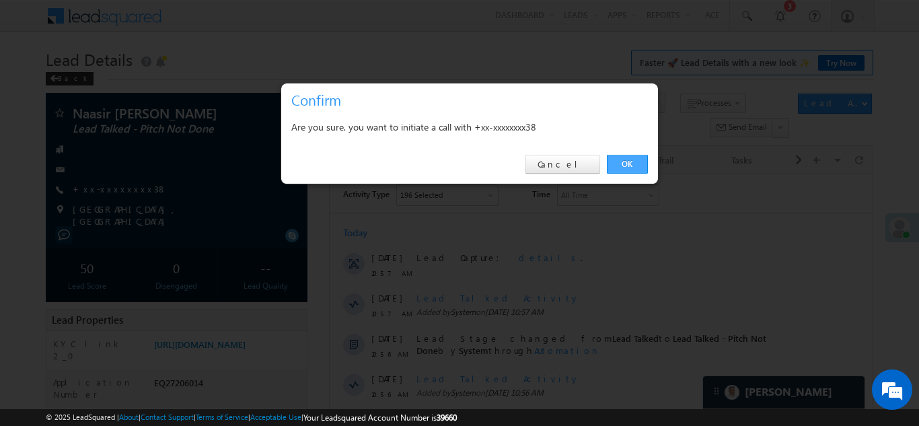
click at [628, 160] on link "OK" at bounding box center [627, 164] width 41 height 19
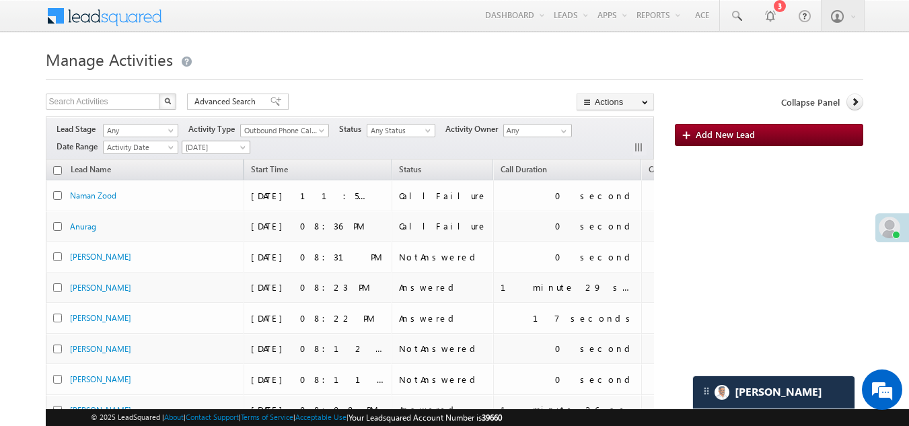
click at [214, 147] on span "[DATE]" at bounding box center [214, 147] width 64 height 12
click at [207, 208] on link "Today" at bounding box center [218, 205] width 68 height 12
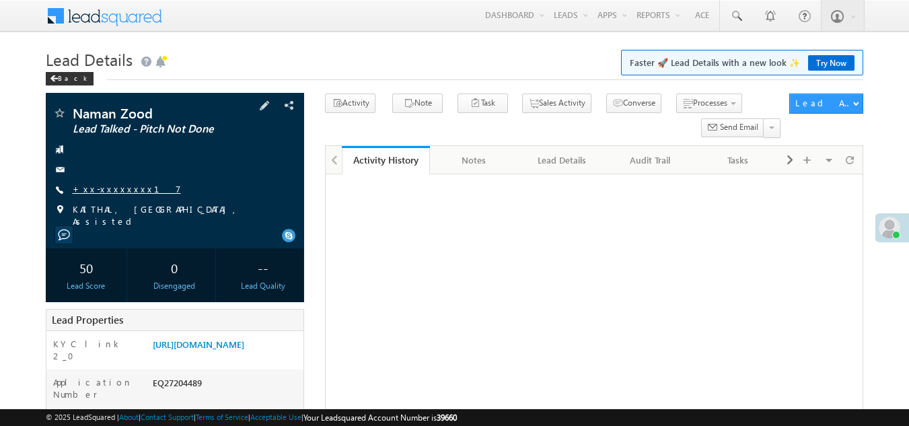
click at [114, 190] on link "+xx-xxxxxxxx17" at bounding box center [127, 188] width 108 height 11
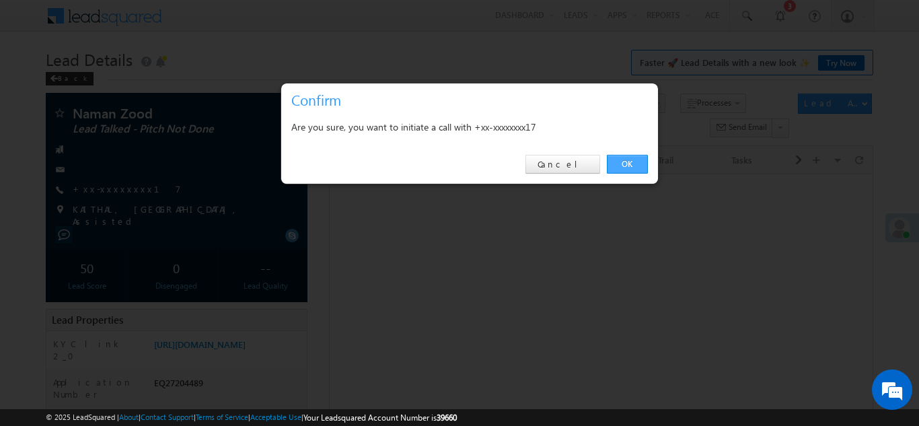
click at [622, 159] on link "OK" at bounding box center [627, 164] width 41 height 19
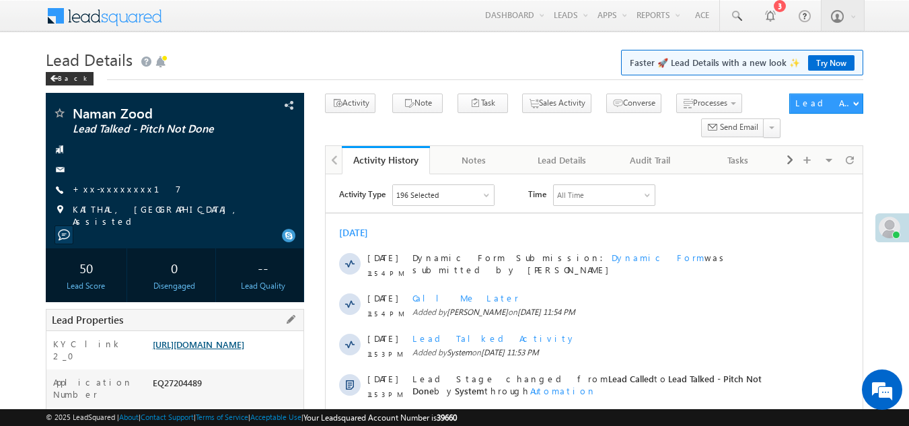
click at [242, 350] on link "[URL][DOMAIN_NAME]" at bounding box center [199, 343] width 92 height 11
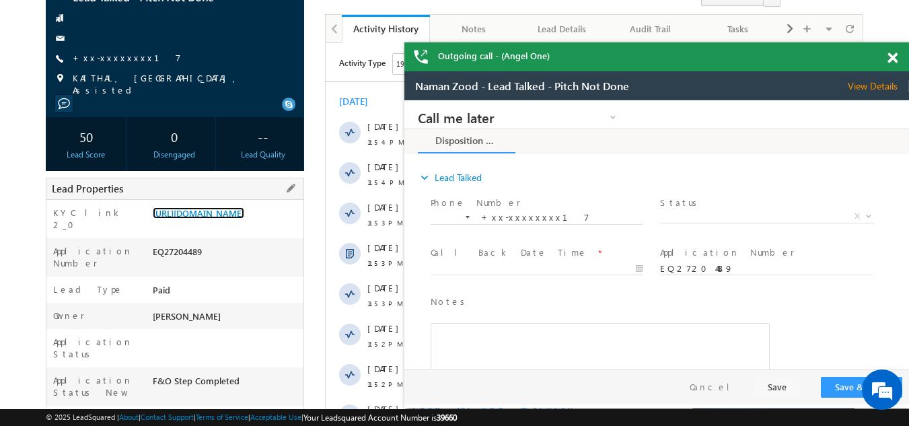
scroll to position [202, 0]
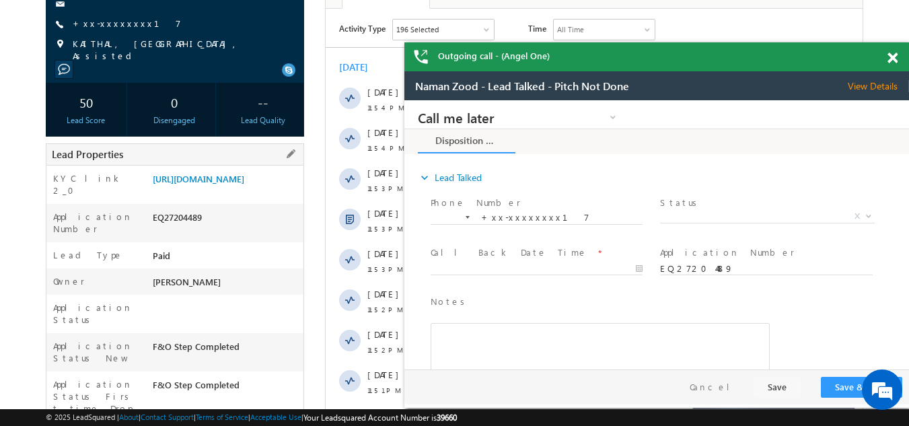
drag, startPoint x: 154, startPoint y: 234, endPoint x: 237, endPoint y: 234, distance: 82.8
click at [237, 229] on div "EQ27204489" at bounding box center [226, 220] width 155 height 19
copy div "EQ27204489"
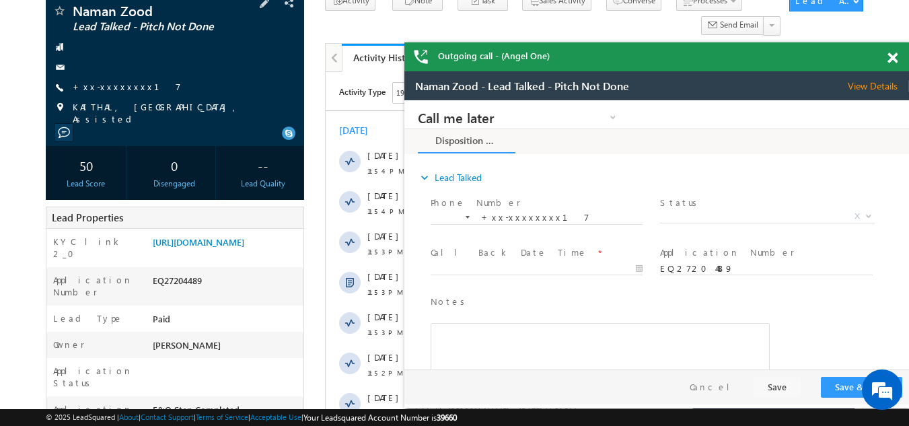
scroll to position [0, 0]
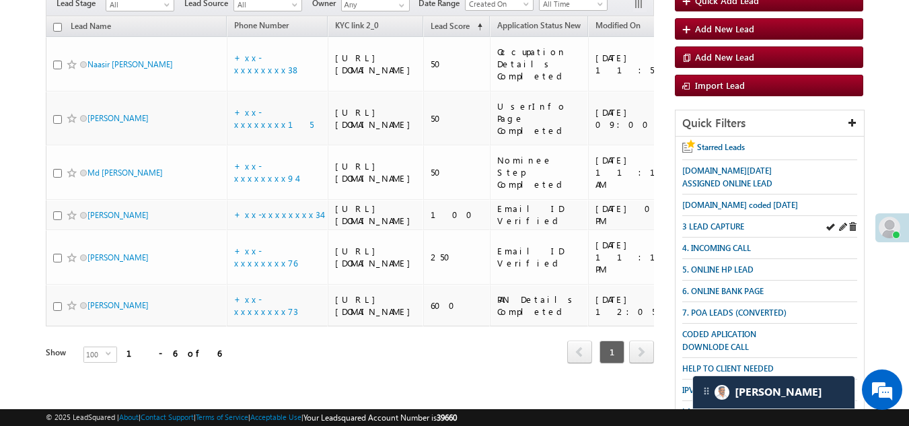
click at [729, 217] on div "3 LEAD CAPTURE" at bounding box center [770, 227] width 176 height 22
click at [727, 220] on link "3 LEAD CAPTURE" at bounding box center [713, 226] width 62 height 13
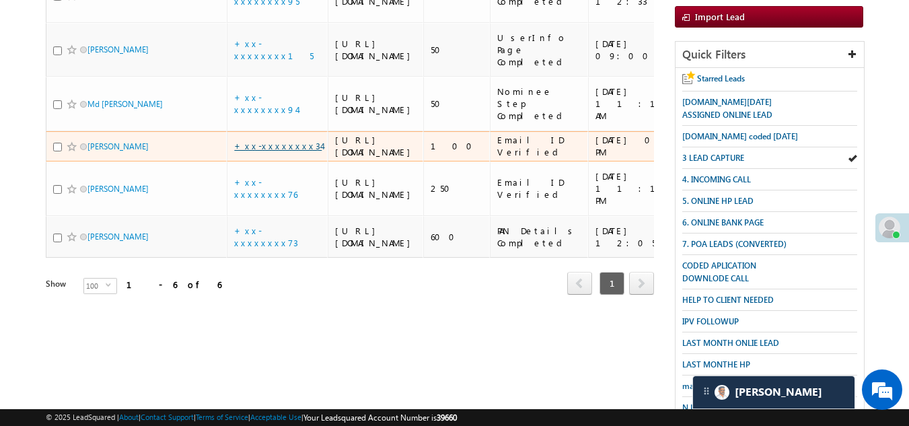
scroll to position [201, 0]
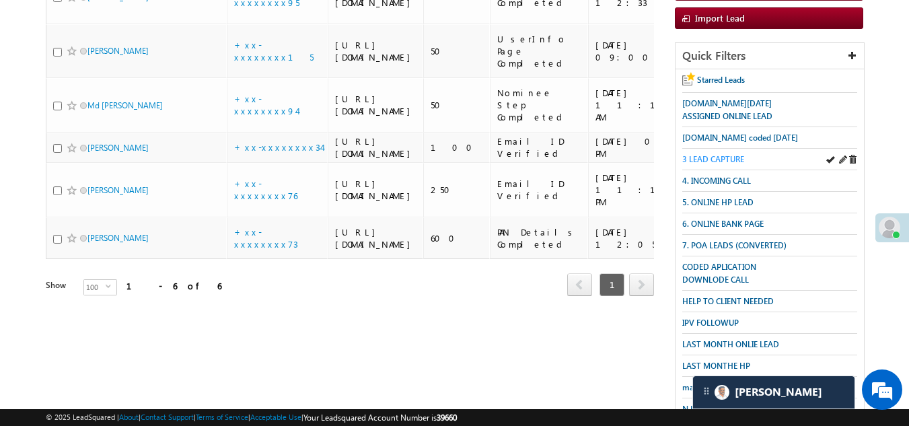
click at [709, 154] on span "3 LEAD CAPTURE" at bounding box center [713, 159] width 62 height 10
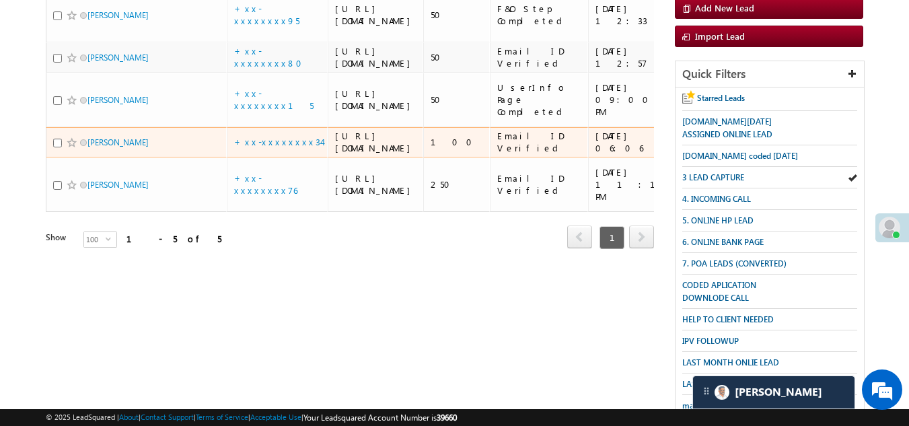
scroll to position [202, 0]
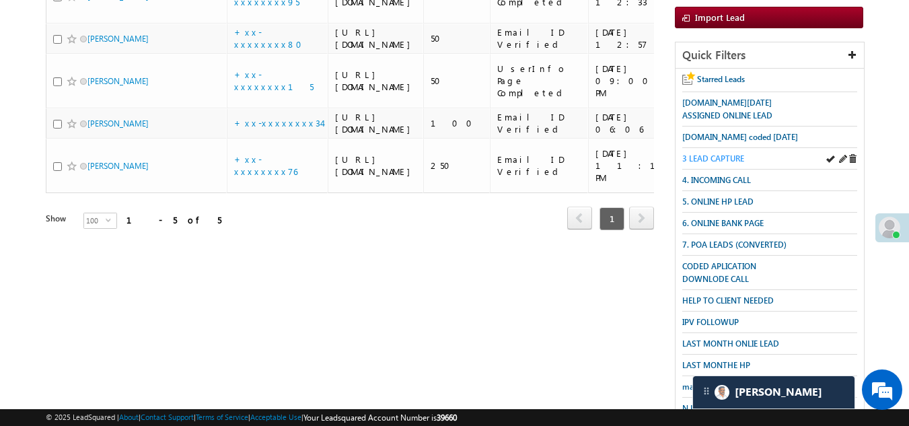
click at [705, 153] on span "3 LEAD CAPTURE" at bounding box center [713, 158] width 62 height 10
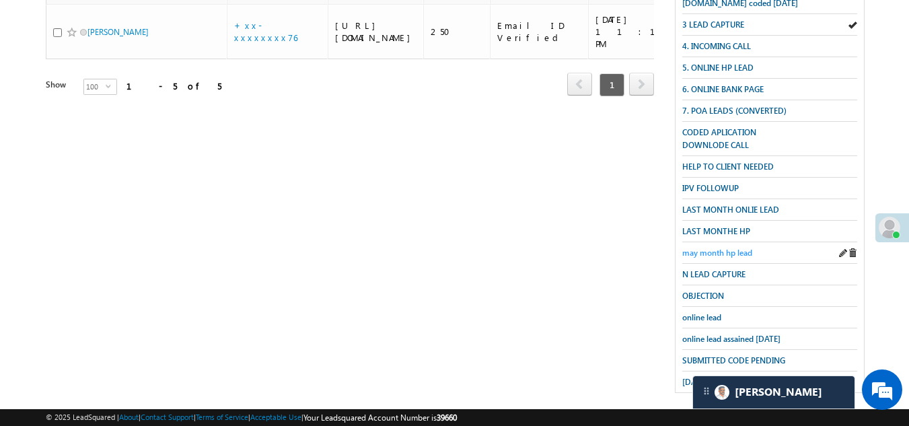
click at [715, 248] on span "may month hp lead" at bounding box center [717, 253] width 70 height 10
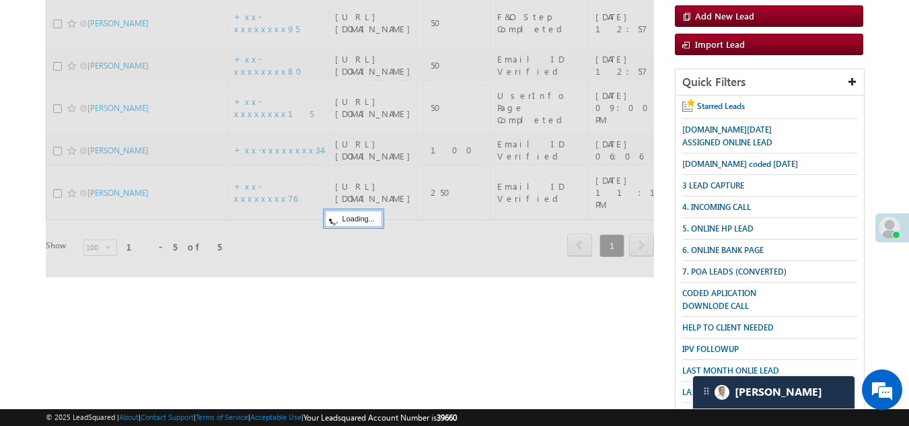
scroll to position [67, 0]
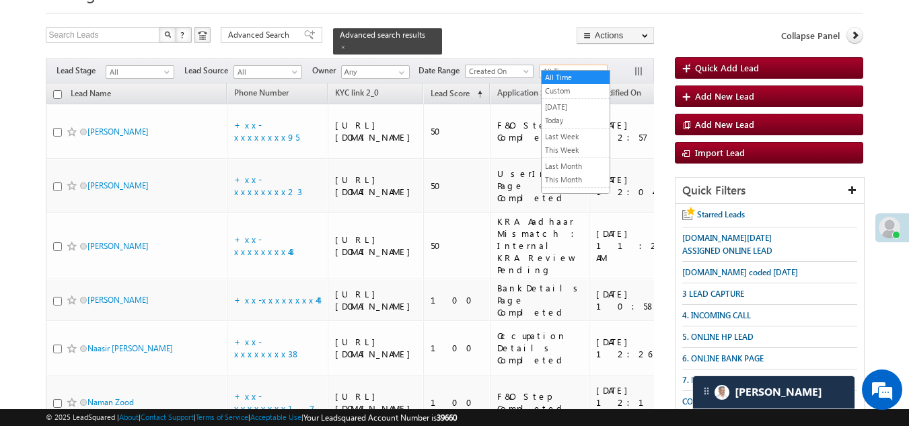
click at [571, 67] on span "All Time" at bounding box center [572, 71] width 64 height 12
click at [571, 106] on link "[DATE]" at bounding box center [576, 107] width 68 height 12
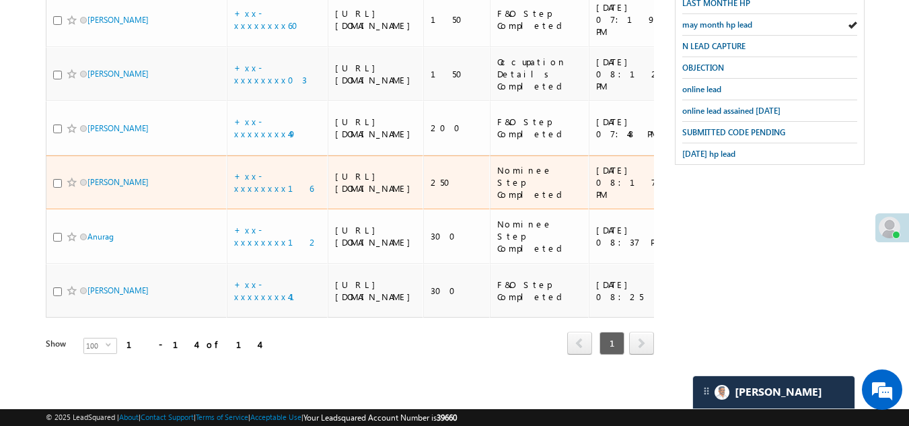
scroll to position [953, 0]
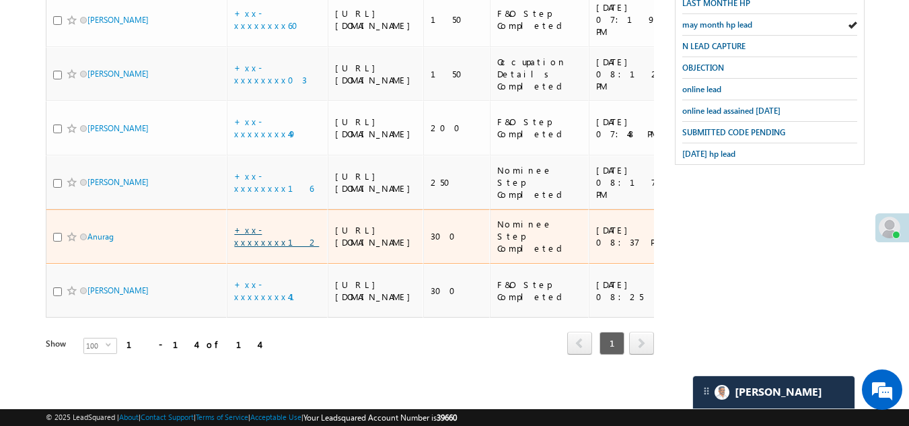
click at [266, 224] on link "+xx-xxxxxxxx12" at bounding box center [276, 236] width 85 height 24
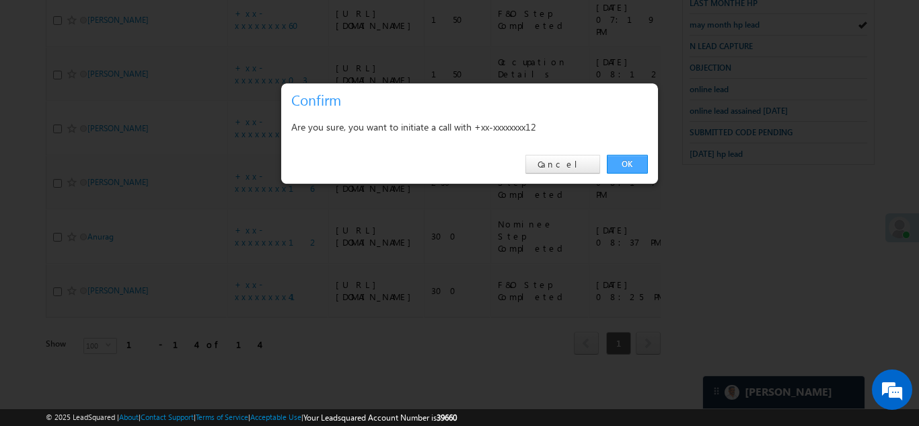
click at [619, 159] on link "OK" at bounding box center [627, 164] width 41 height 19
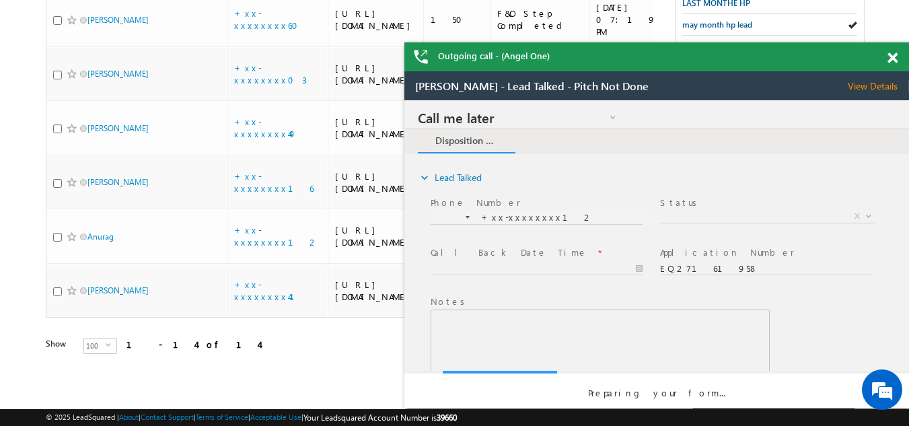
scroll to position [0, 0]
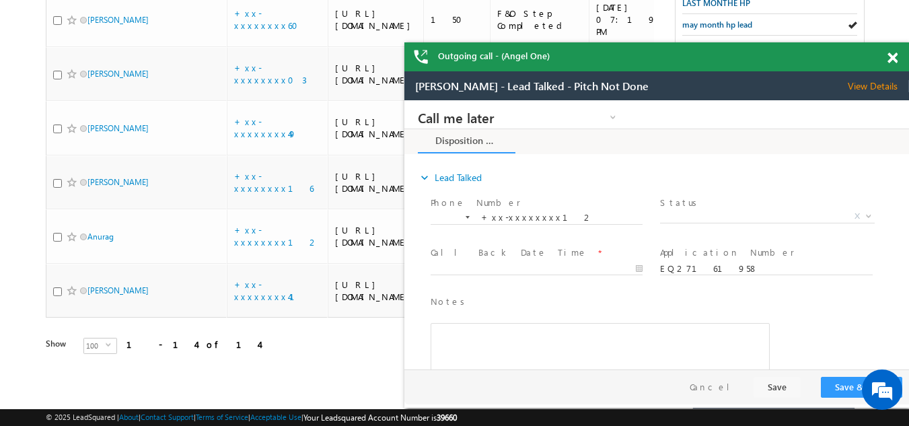
click at [888, 58] on span at bounding box center [893, 57] width 10 height 11
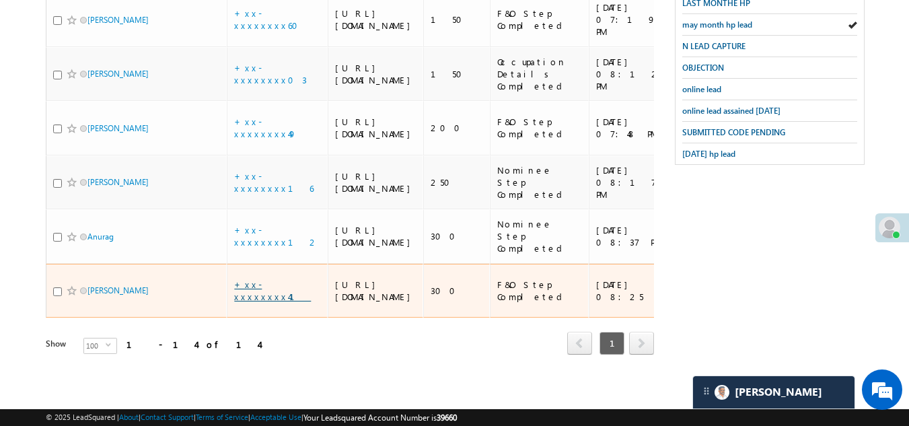
click at [269, 279] on link "+xx-xxxxxxxx41" at bounding box center [272, 291] width 77 height 24
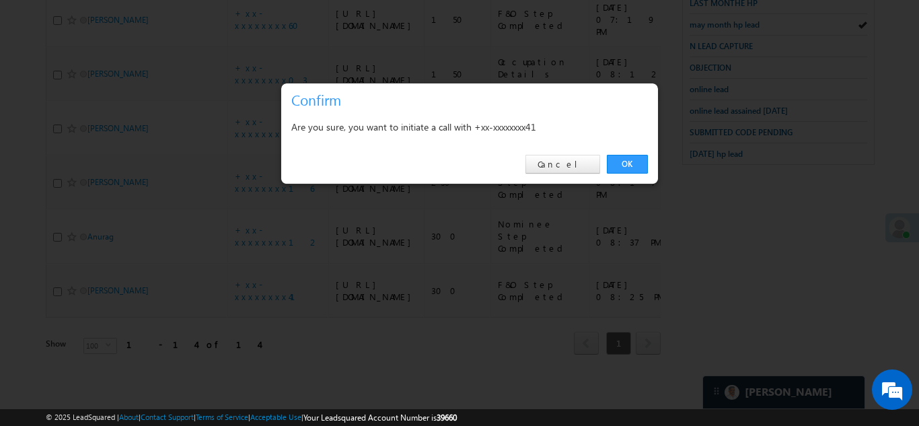
click at [631, 161] on link "OK" at bounding box center [627, 164] width 41 height 19
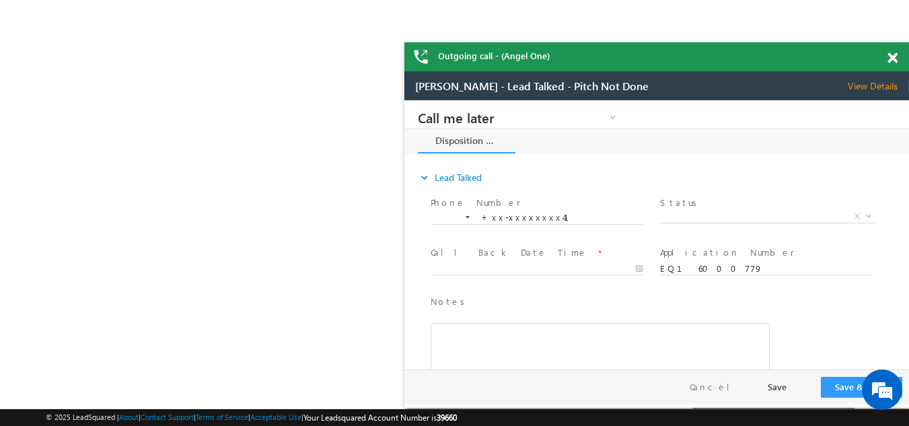
click at [890, 57] on span at bounding box center [893, 57] width 10 height 11
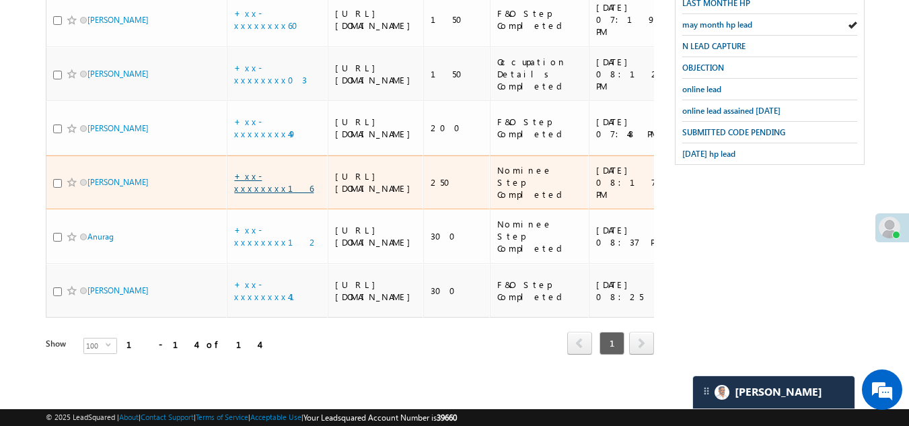
click at [275, 170] on link "+xx-xxxxxxxx16" at bounding box center [273, 182] width 79 height 24
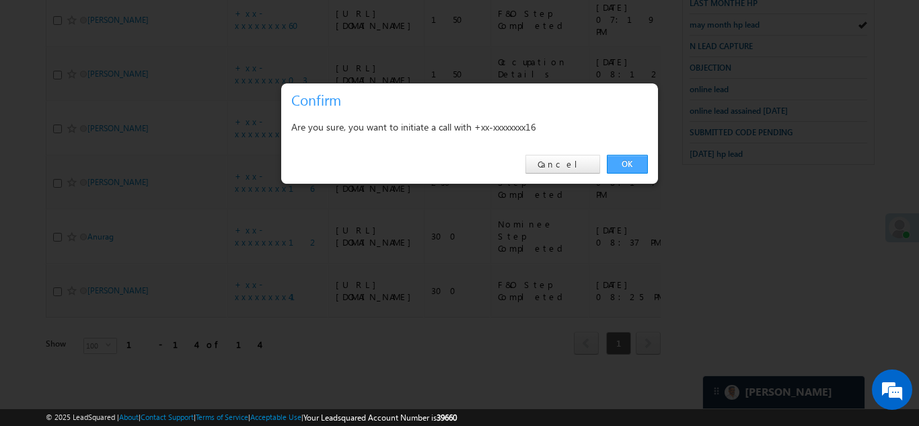
click at [628, 164] on link "OK" at bounding box center [627, 164] width 41 height 19
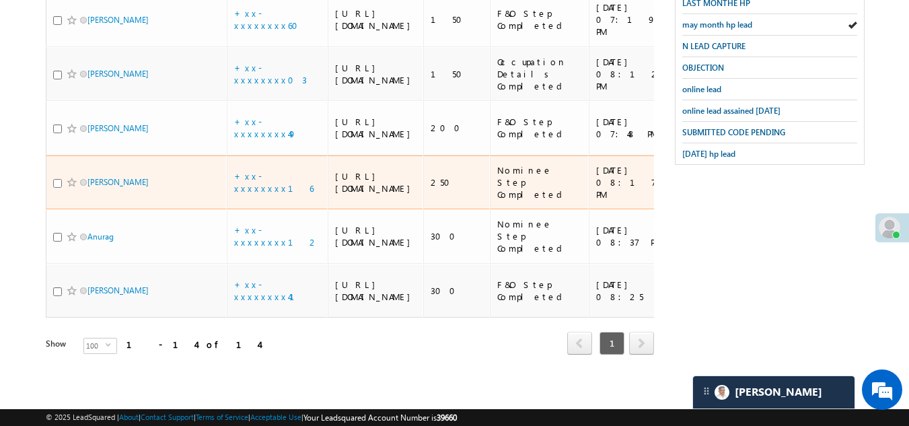
click at [55, 179] on input "checkbox" at bounding box center [57, 183] width 9 height 9
checkbox input "true"
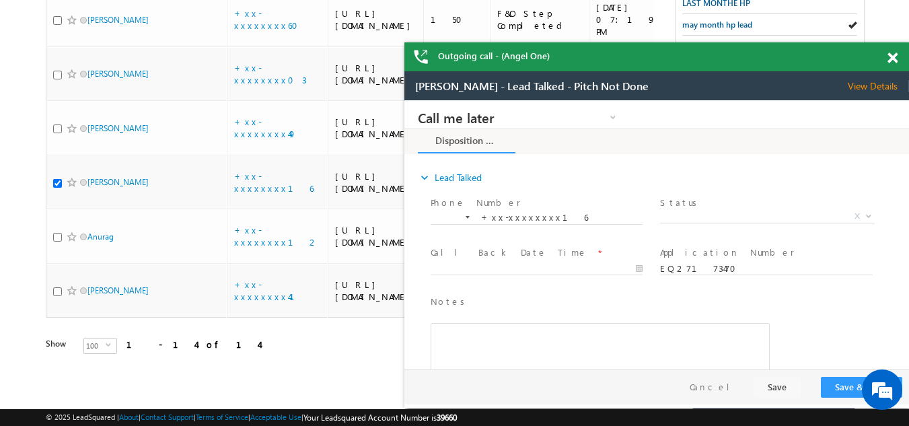
click at [880, 80] on span "View Details" at bounding box center [878, 86] width 61 height 12
click at [890, 59] on span at bounding box center [893, 57] width 10 height 11
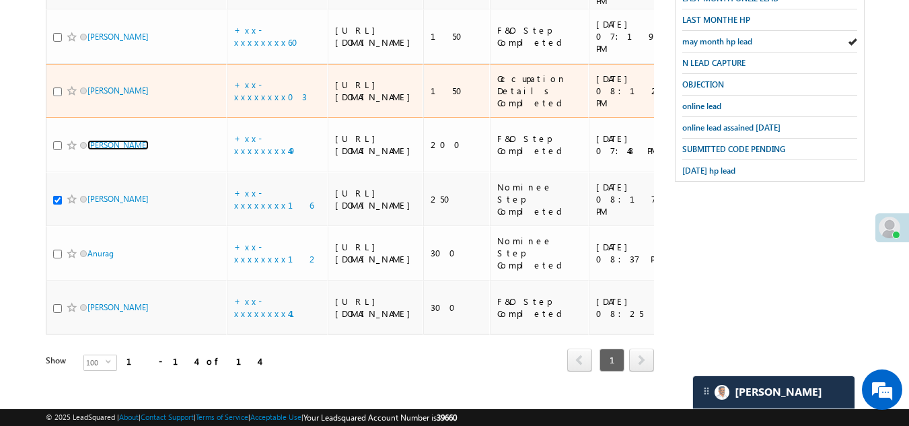
scroll to position [518, 0]
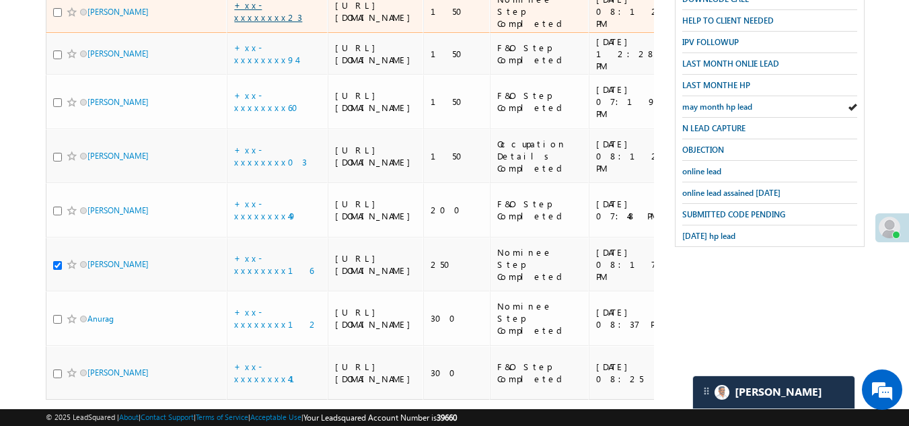
click at [259, 23] on link "+xx-xxxxxxxx23" at bounding box center [268, 11] width 68 height 24
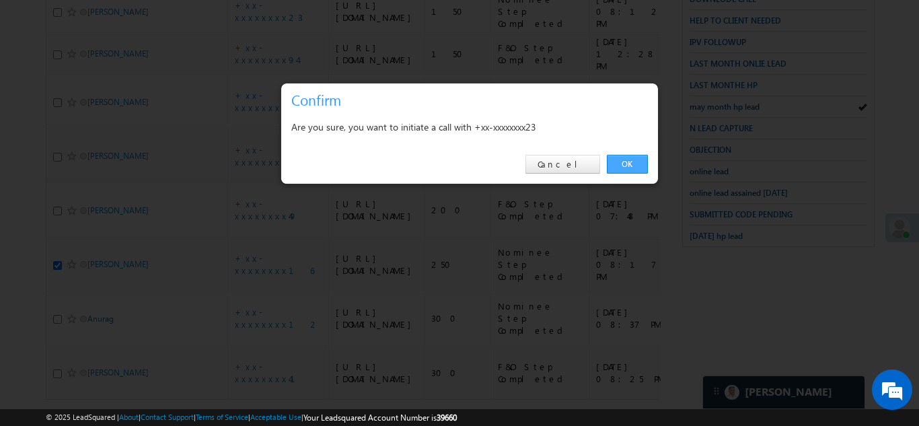
click at [617, 165] on link "OK" at bounding box center [627, 164] width 41 height 19
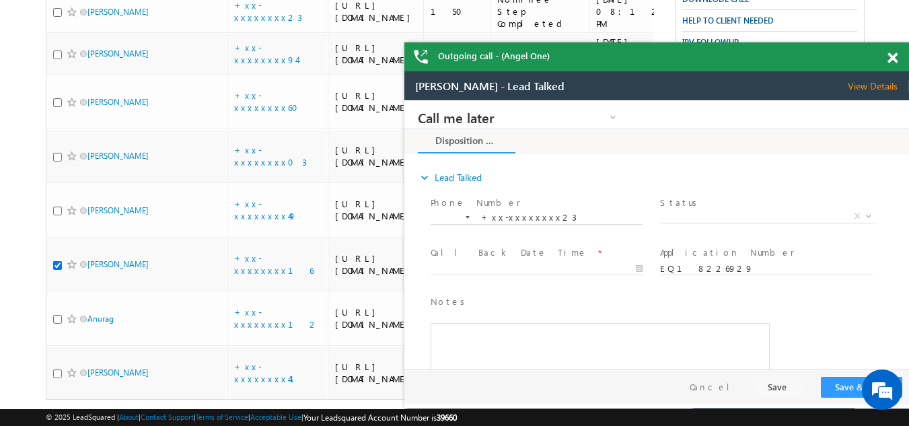
scroll to position [0, 0]
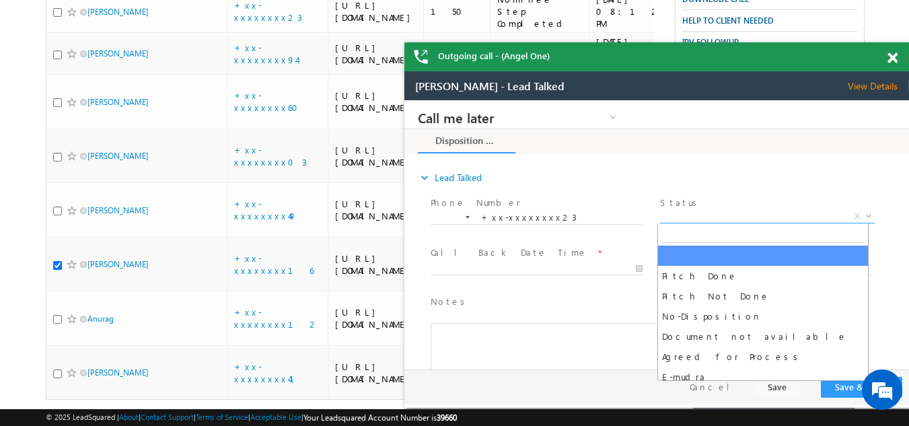
click at [693, 216] on span "X" at bounding box center [767, 216] width 214 height 13
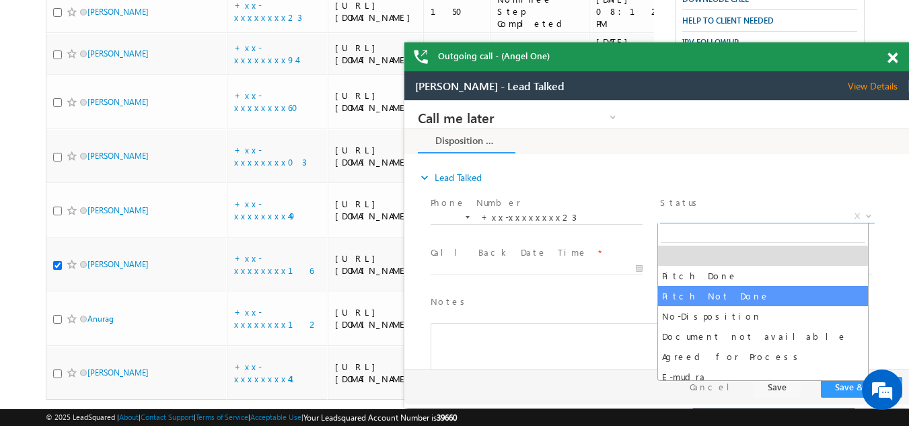
select select "Pitch Not Done"
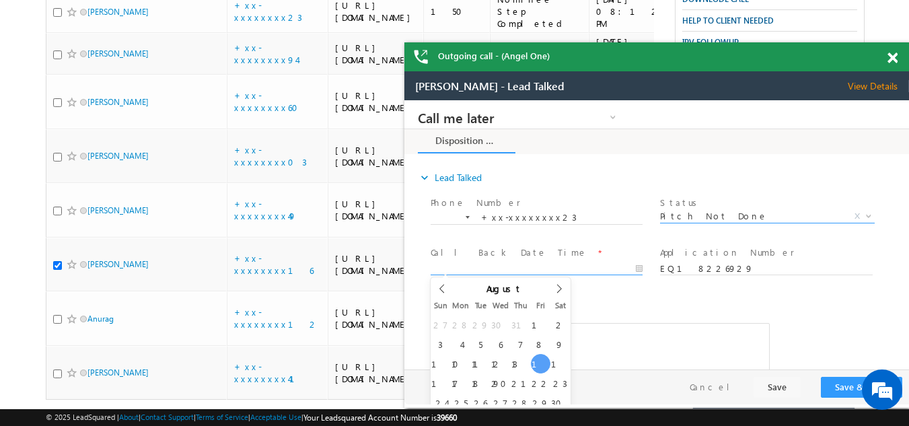
click at [507, 270] on body "Call me later Campaign Success Commitment Cross Sell Customer Drop-off reasons …" at bounding box center [656, 234] width 505 height 269
type input "08/15/25 1:24 PM"
click at [842, 384] on button "Save & Close" at bounding box center [861, 387] width 81 height 21
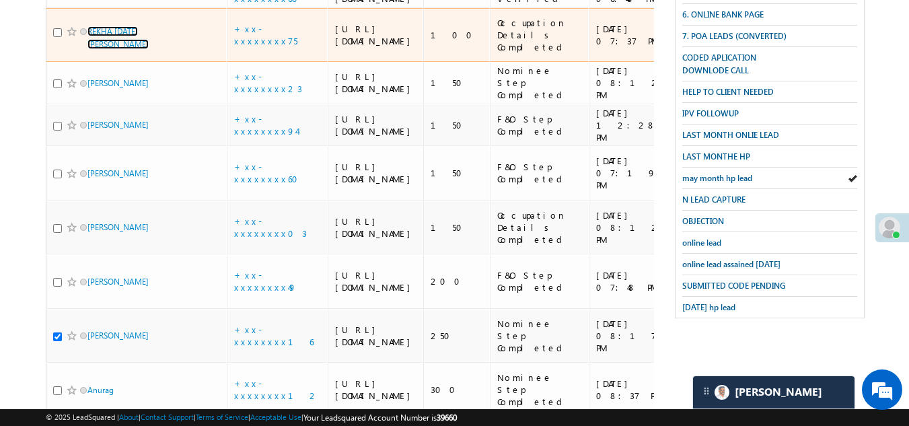
scroll to position [384, 0]
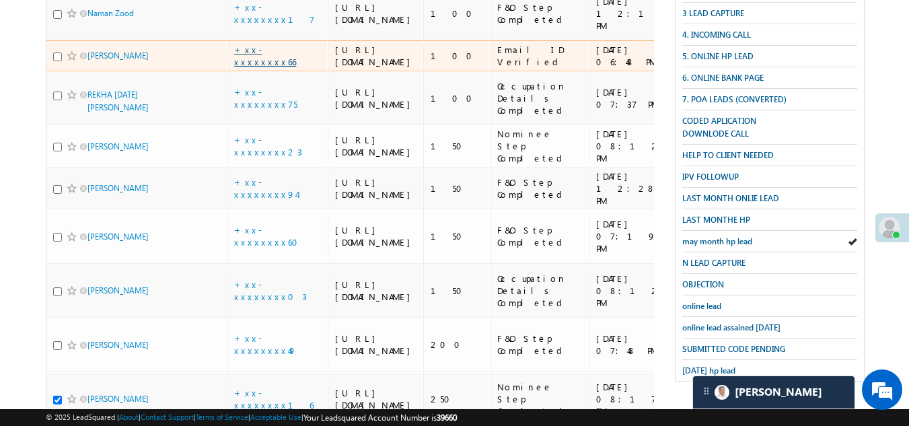
click at [268, 67] on link "+xx-xxxxxxxx66" at bounding box center [265, 56] width 62 height 24
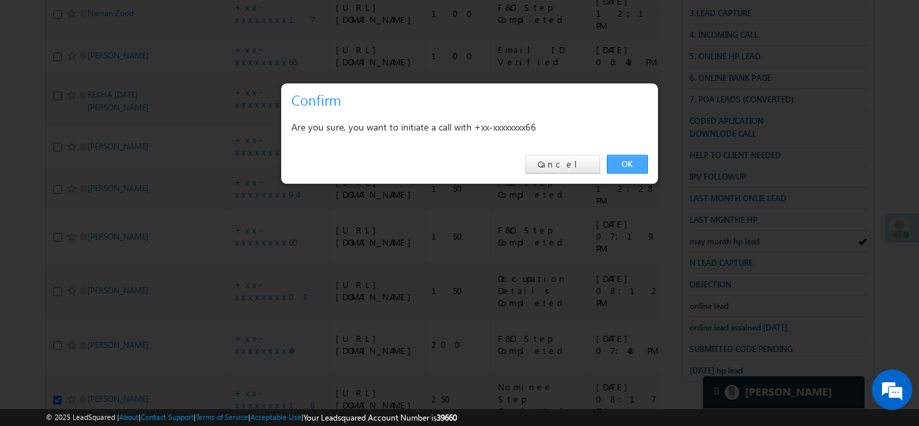
click at [629, 161] on link "OK" at bounding box center [627, 164] width 41 height 19
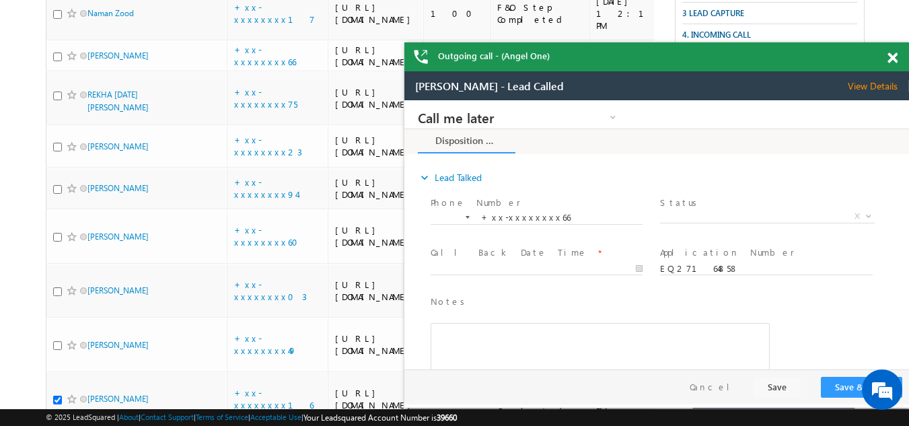
scroll to position [0, 0]
click at [892, 56] on span at bounding box center [893, 57] width 10 height 11
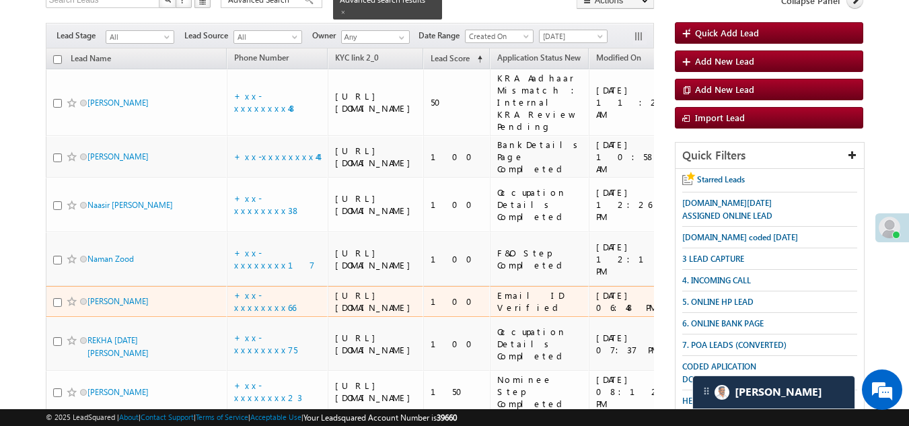
scroll to position [114, 0]
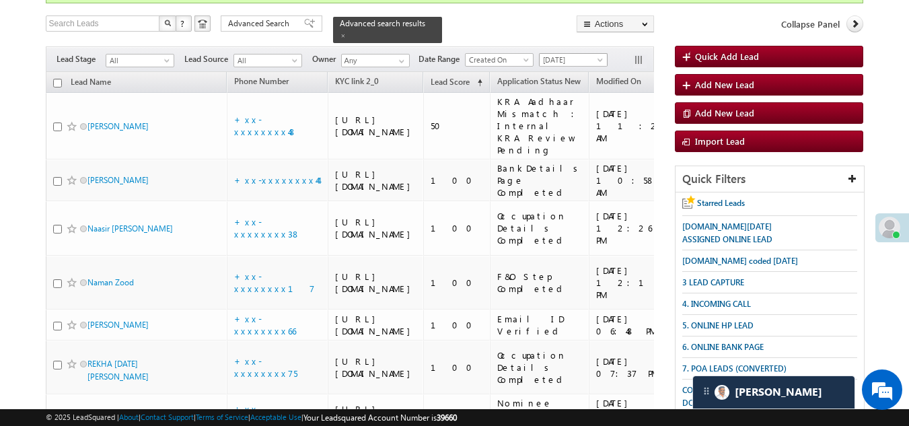
click at [572, 54] on span "[DATE]" at bounding box center [572, 60] width 64 height 12
click at [560, 110] on link "Today" at bounding box center [576, 109] width 68 height 12
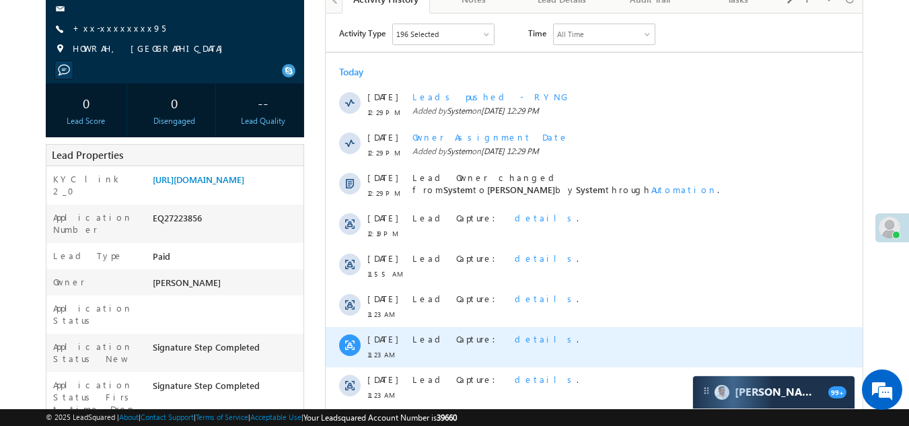
scroll to position [202, 0]
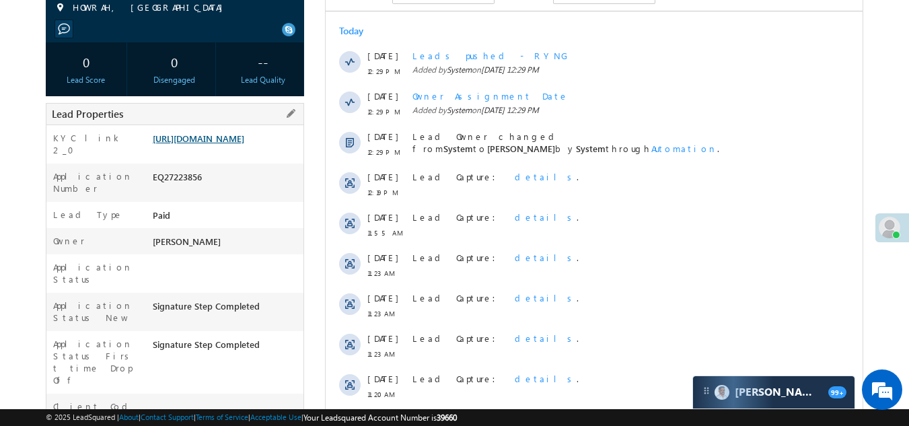
click at [244, 144] on link "https://angelbroking1-pk3em7sa.customui-test.leadsquared.com?leadId=52acb46b-d6…" at bounding box center [199, 138] width 92 height 11
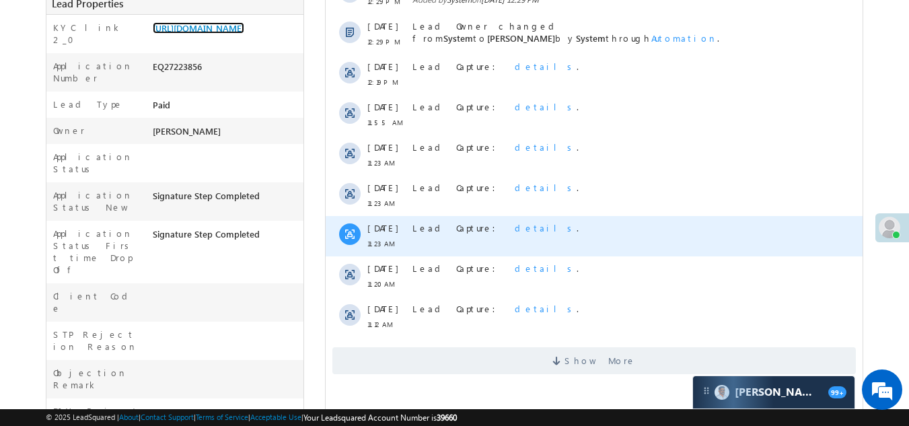
scroll to position [336, 0]
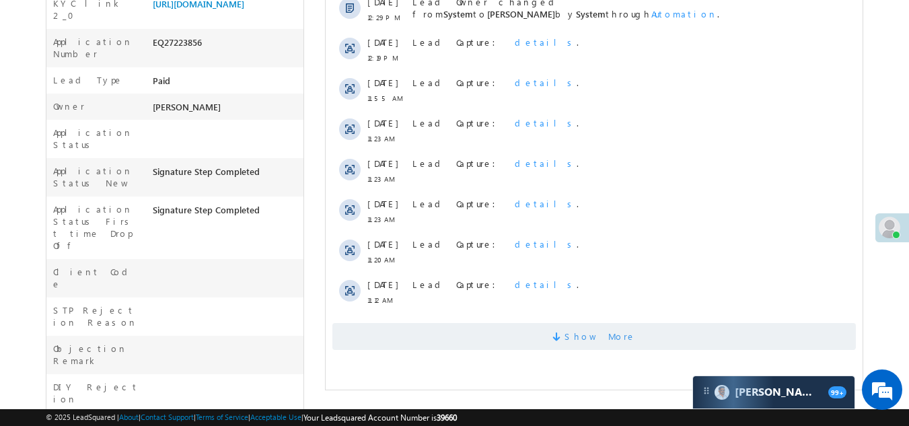
click at [425, 328] on span "Show More" at bounding box center [594, 336] width 524 height 27
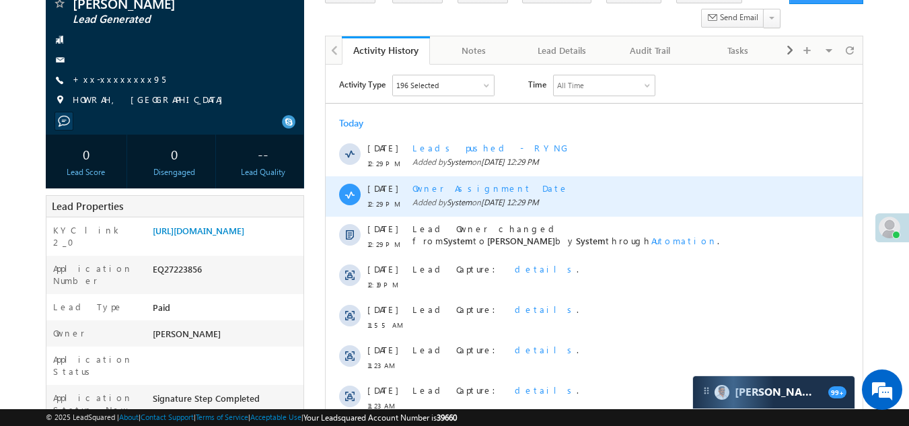
scroll to position [0, 0]
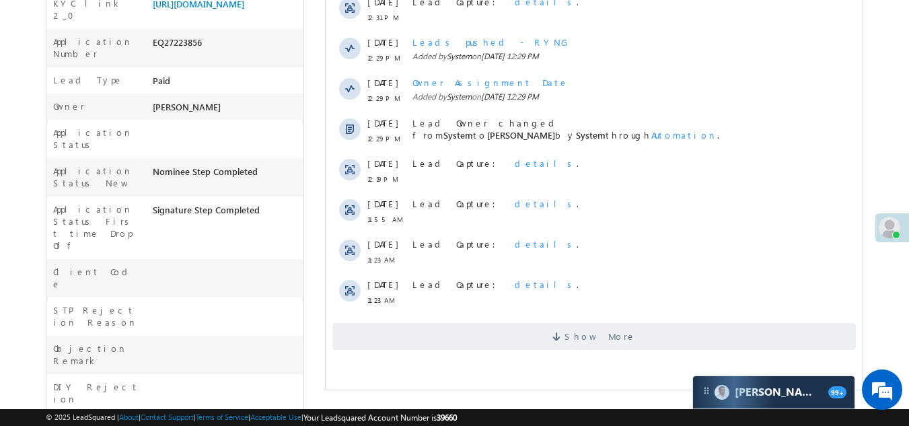
scroll to position [67, 0]
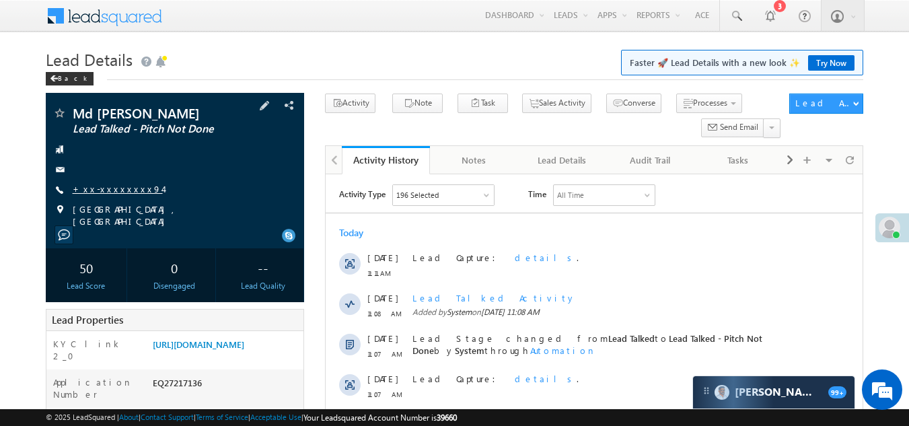
click at [115, 188] on link "+xx-xxxxxxxx94" at bounding box center [118, 188] width 90 height 11
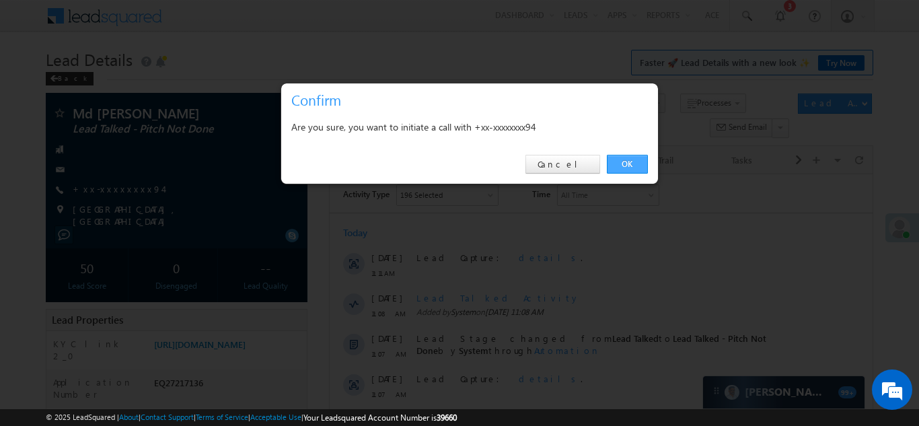
click at [620, 161] on link "OK" at bounding box center [627, 164] width 41 height 19
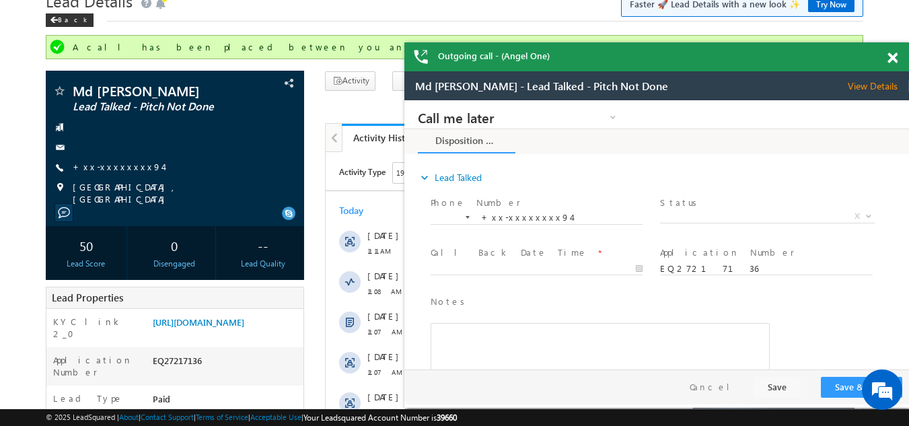
scroll to position [135, 0]
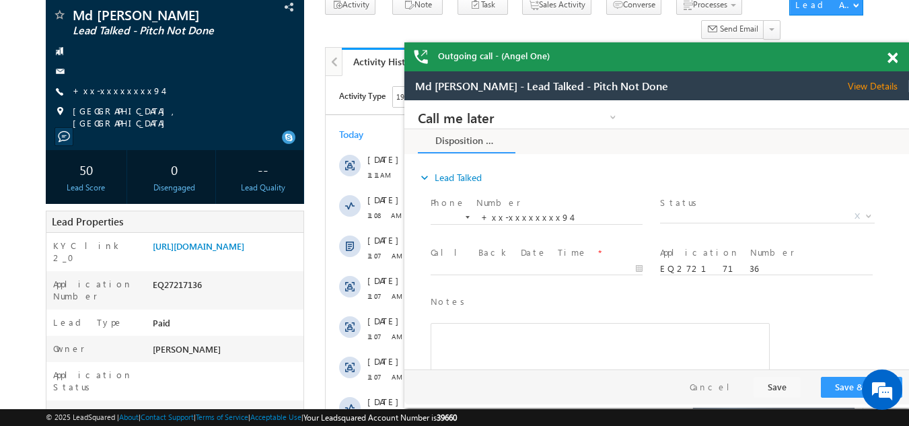
click at [892, 61] on span at bounding box center [893, 57] width 10 height 11
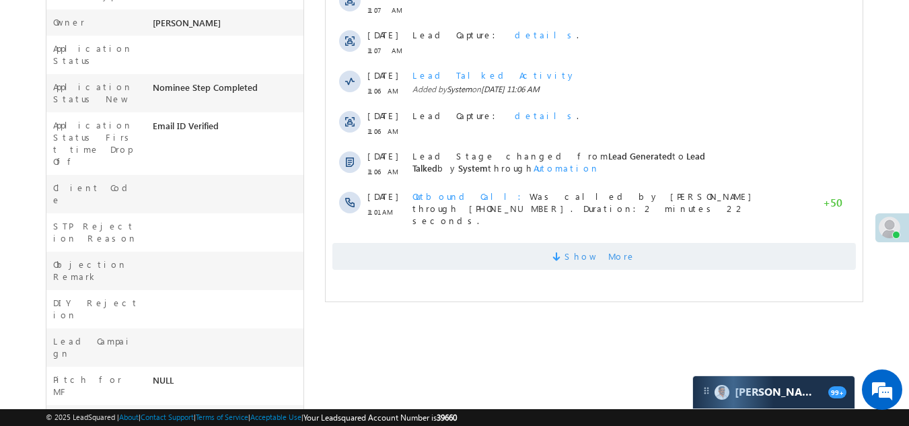
scroll to position [471, 0]
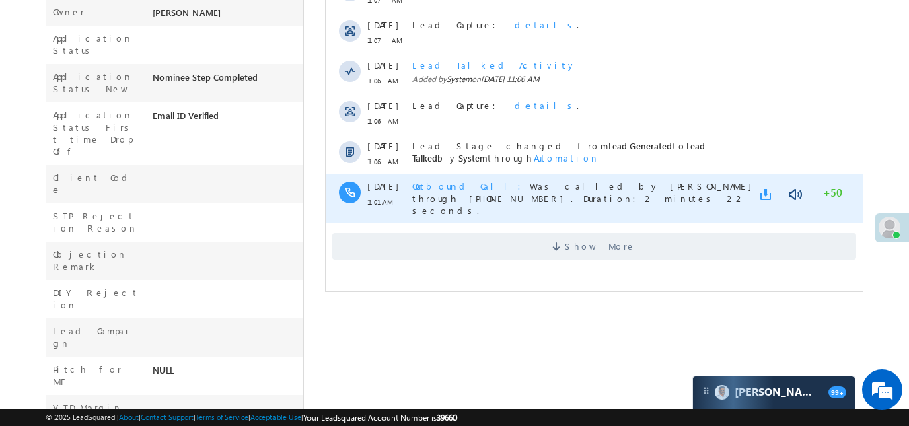
click at [765, 196] on link at bounding box center [768, 194] width 16 height 13
click at [793, 193] on link at bounding box center [795, 194] width 16 height 13
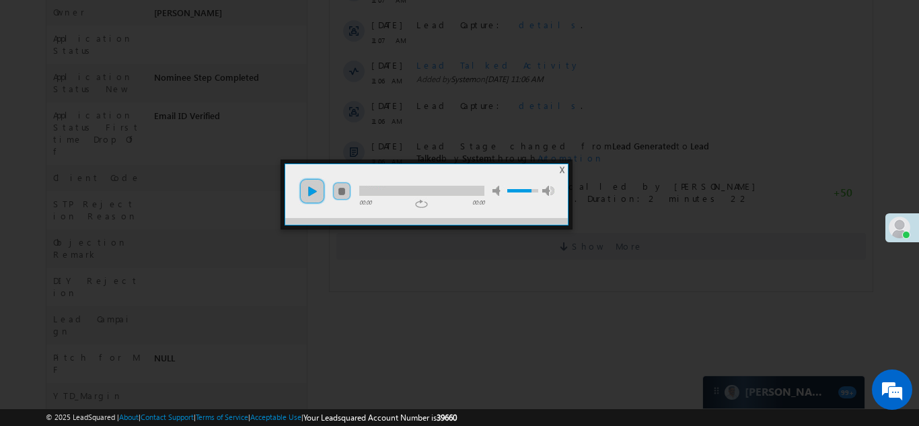
click at [307, 189] on link "play" at bounding box center [312, 191] width 27 height 27
click at [443, 42] on div at bounding box center [459, 213] width 919 height 426
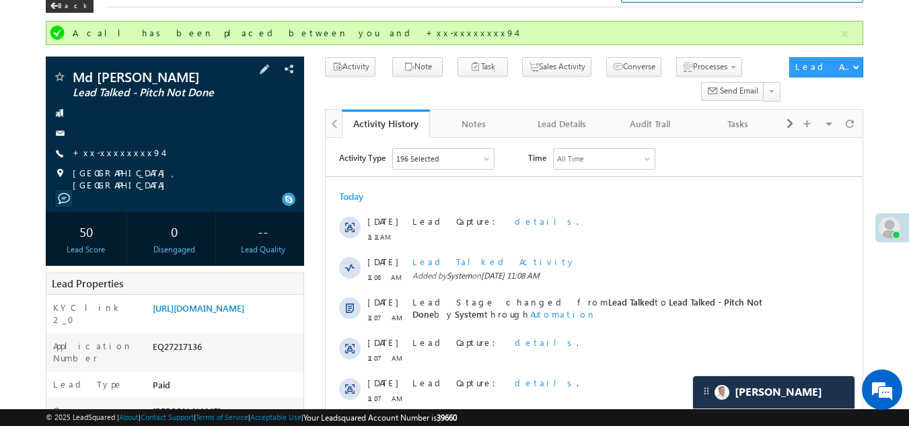
scroll to position [0, 0]
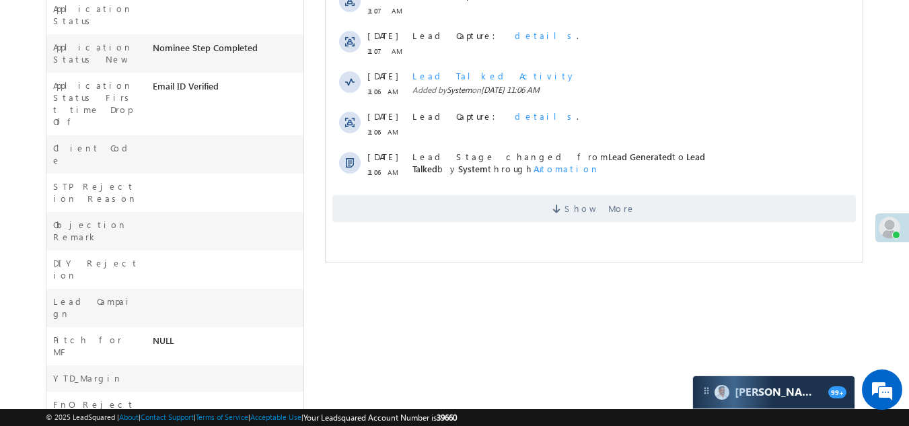
scroll to position [538, 0]
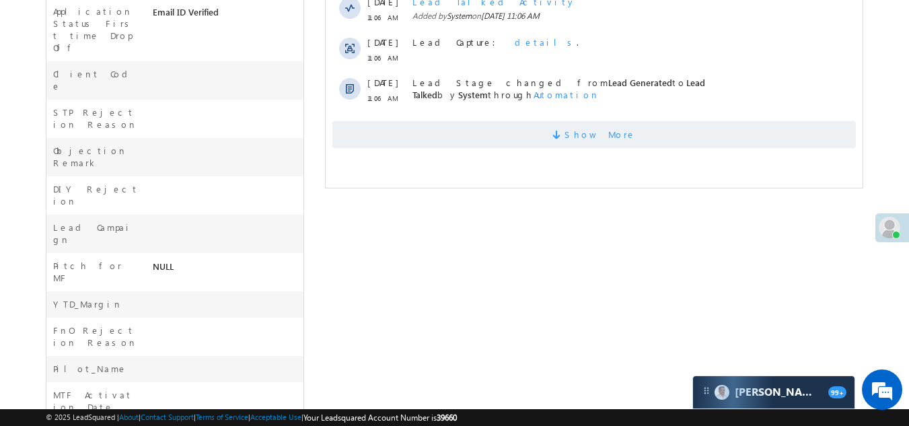
click at [459, 130] on span "Show More" at bounding box center [594, 134] width 524 height 27
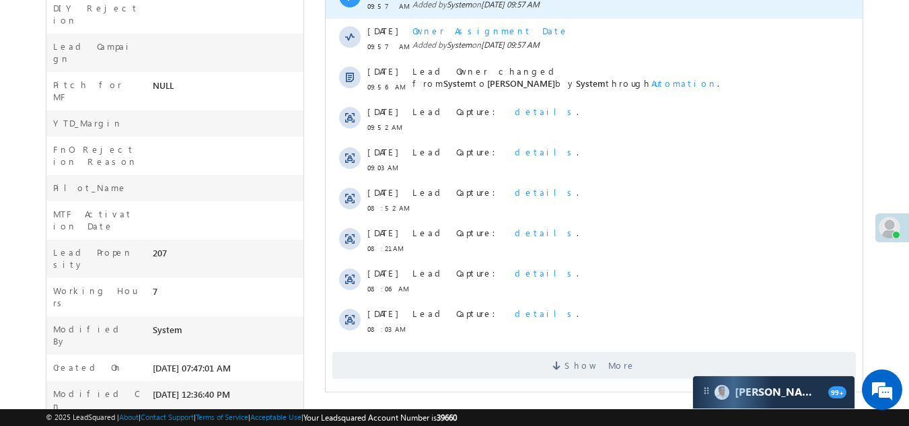
scroll to position [721, 0]
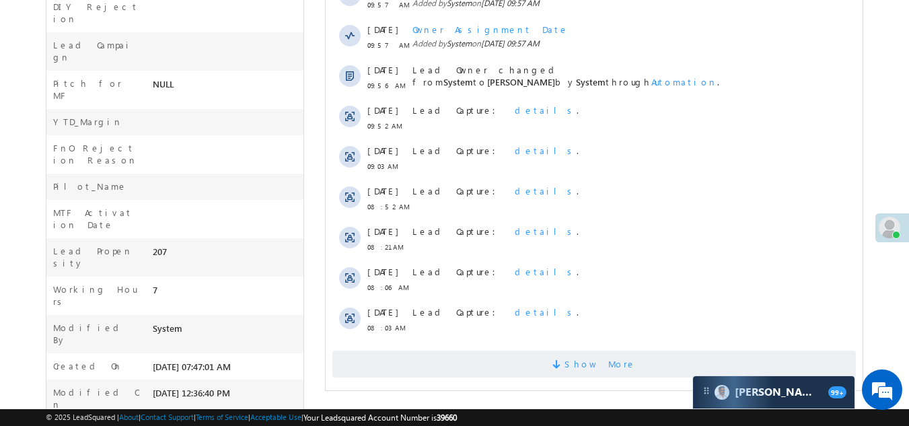
click at [450, 361] on span "Show More" at bounding box center [594, 364] width 524 height 27
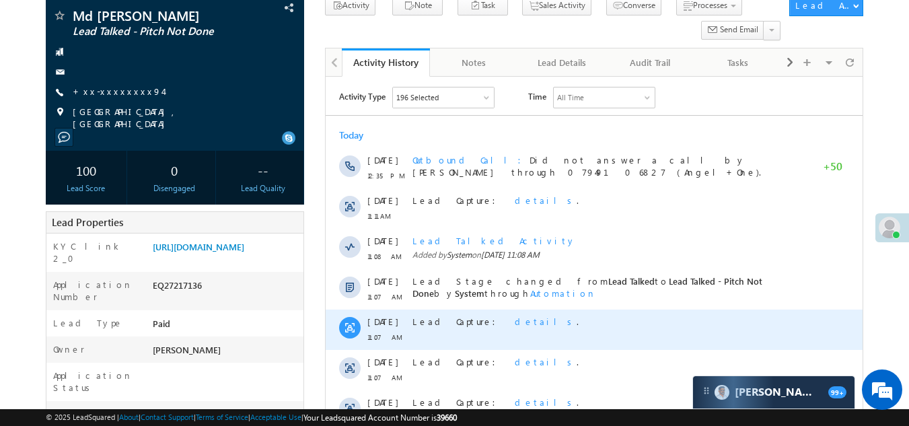
scroll to position [0, 0]
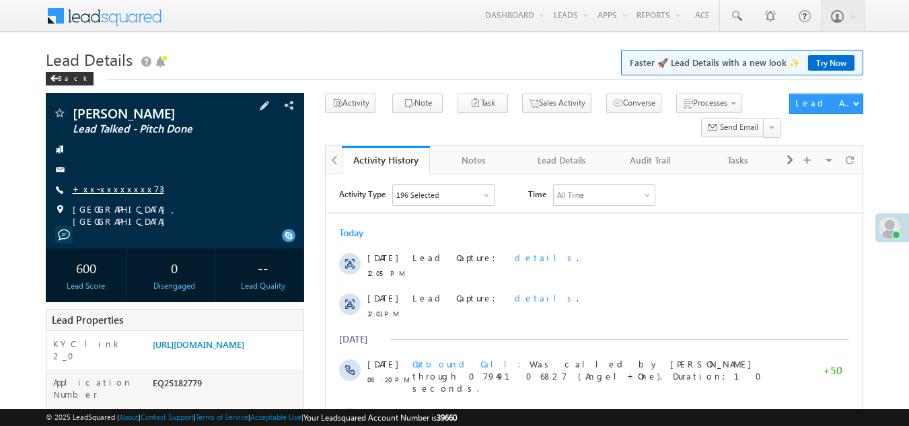
click at [106, 187] on link "+xx-xxxxxxxx73" at bounding box center [119, 188] width 92 height 11
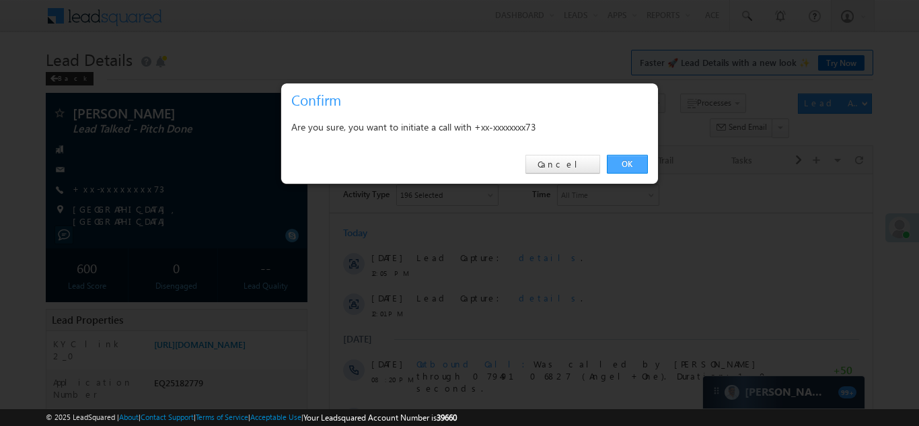
click at [630, 161] on link "OK" at bounding box center [627, 164] width 41 height 19
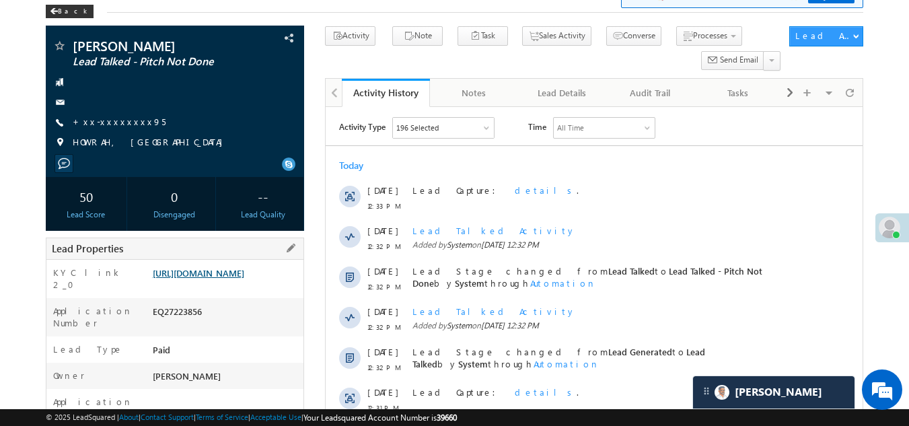
click at [233, 274] on link "[URL][DOMAIN_NAME]" at bounding box center [199, 272] width 92 height 11
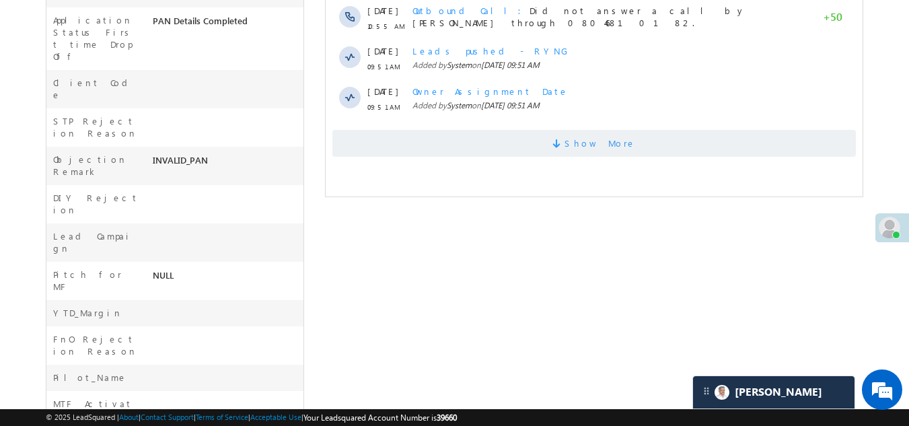
scroll to position [577, 0]
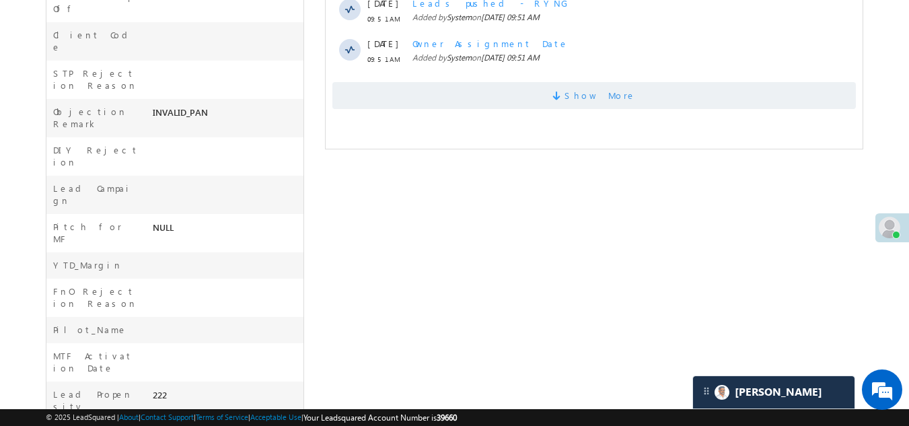
click at [556, 102] on span "Show More" at bounding box center [594, 95] width 524 height 27
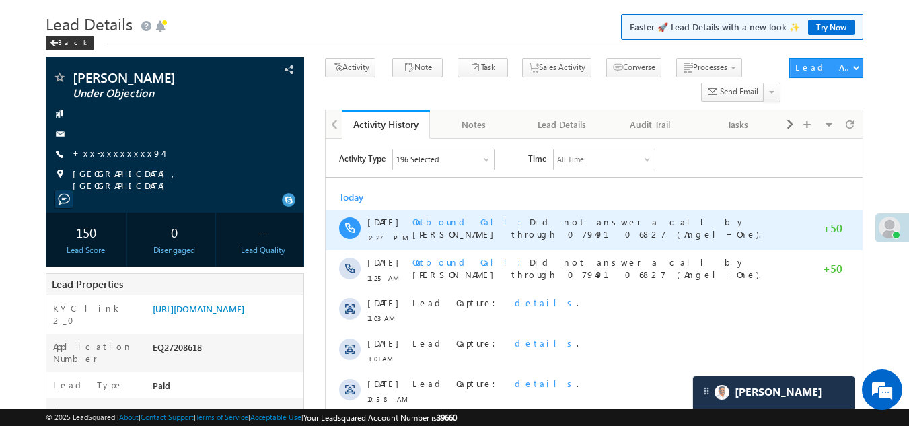
scroll to position [0, 0]
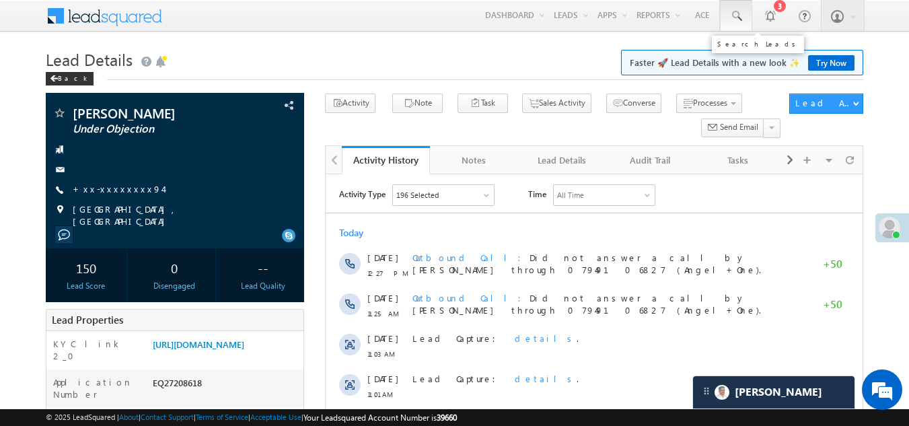
click at [734, 13] on span at bounding box center [735, 15] width 13 height 13
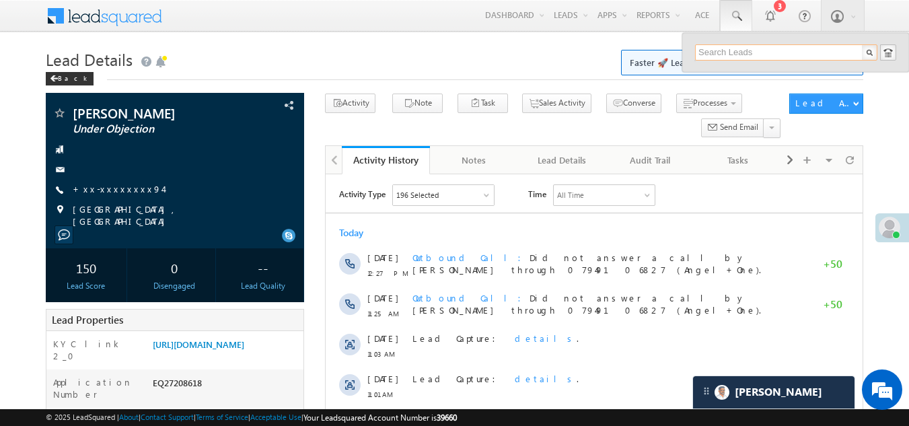
paste input "EQ27152181"
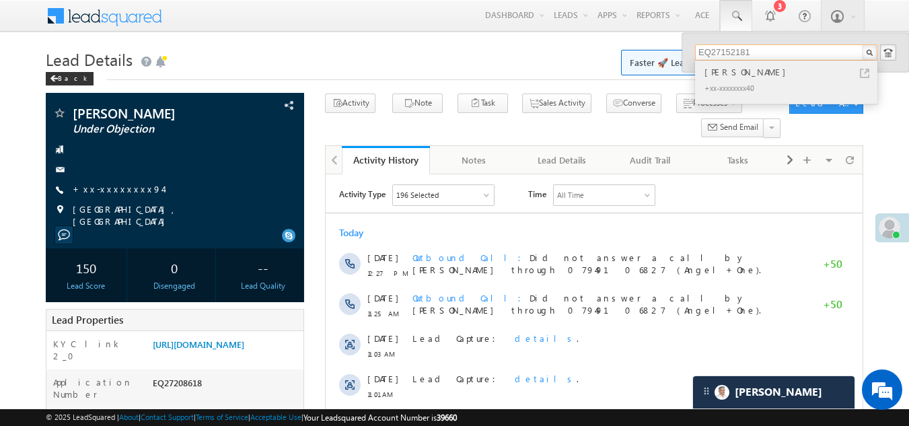
type input "EQ27152181"
click at [738, 71] on div "[PERSON_NAME]" at bounding box center [792, 72] width 180 height 15
